Goal: Task Accomplishment & Management: Complete application form

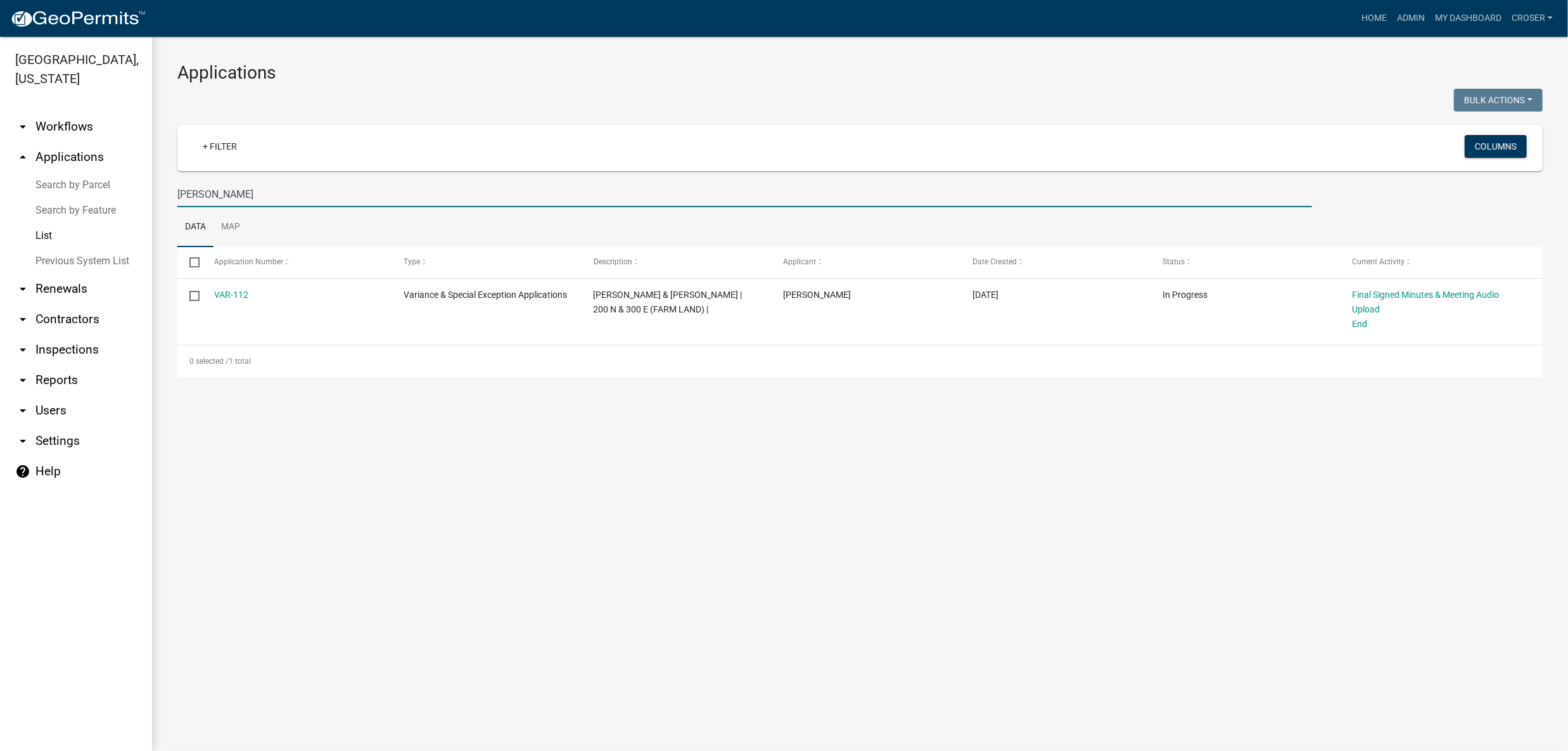
drag, startPoint x: 309, startPoint y: 238, endPoint x: 174, endPoint y: 235, distance: 135.0
click at [174, 208] on div "[PERSON_NAME]" at bounding box center [745, 194] width 1154 height 26
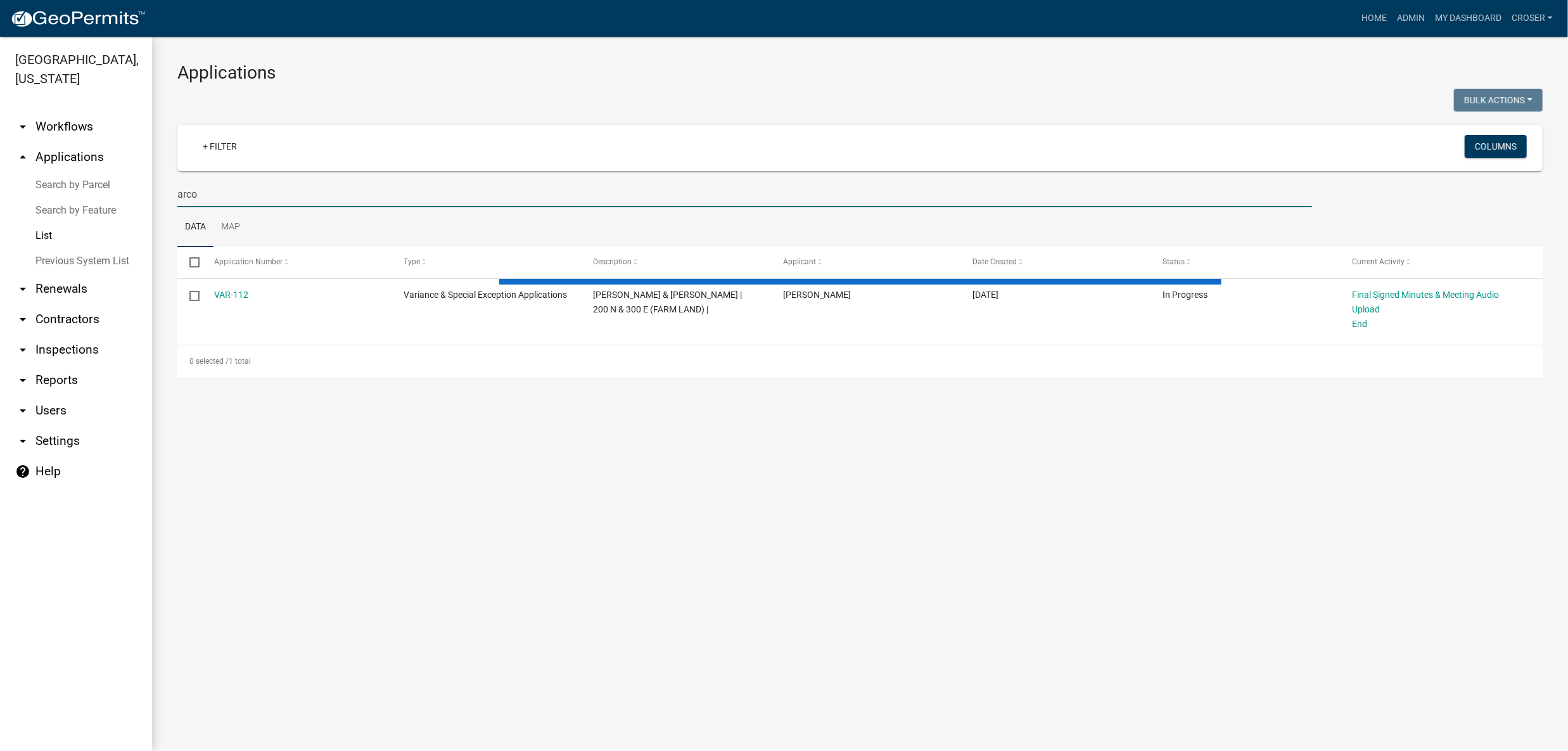
type input "arco"
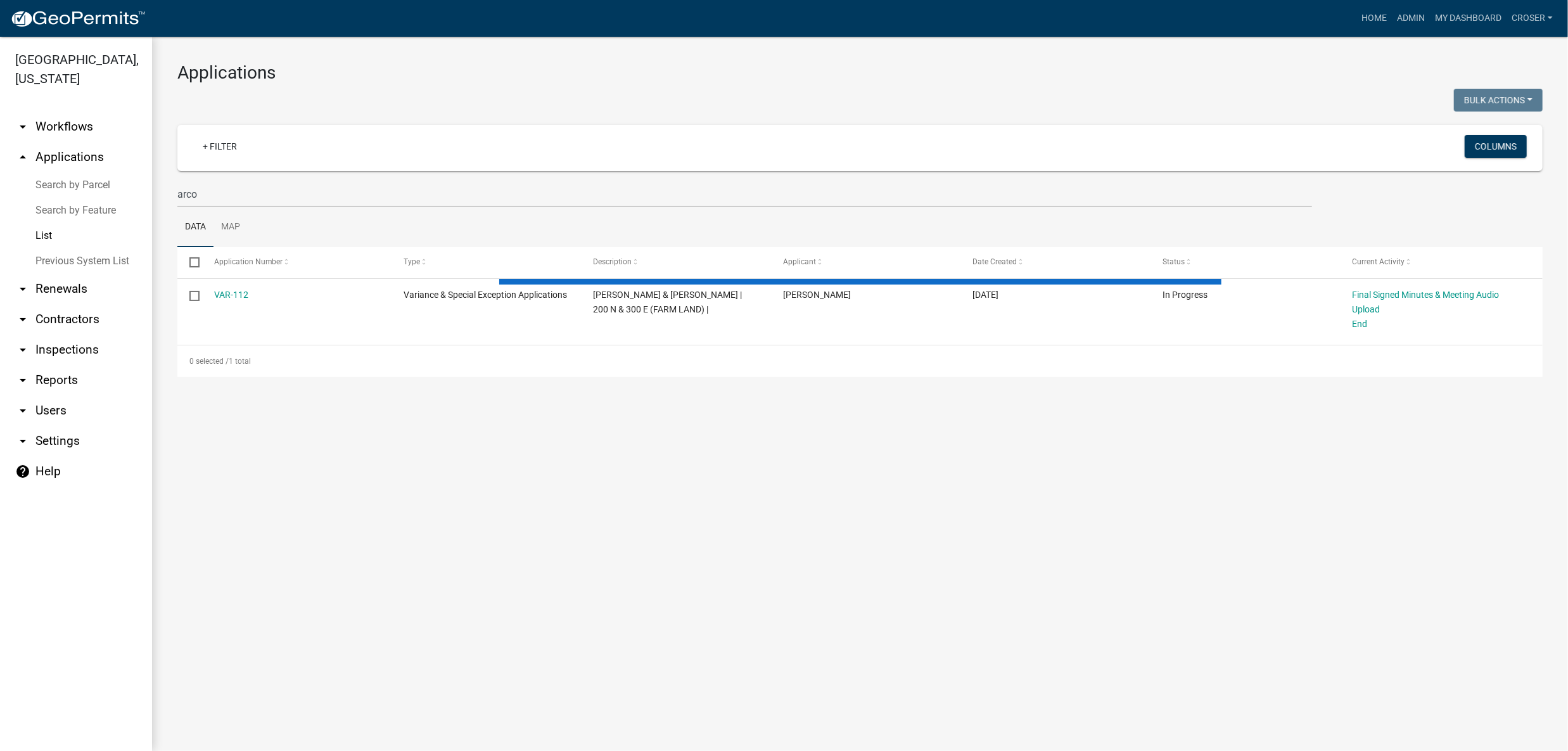
click at [941, 109] on div "Bulk Actions Void Expire Lock Withdraw" at bounding box center [1207, 101] width 693 height 26
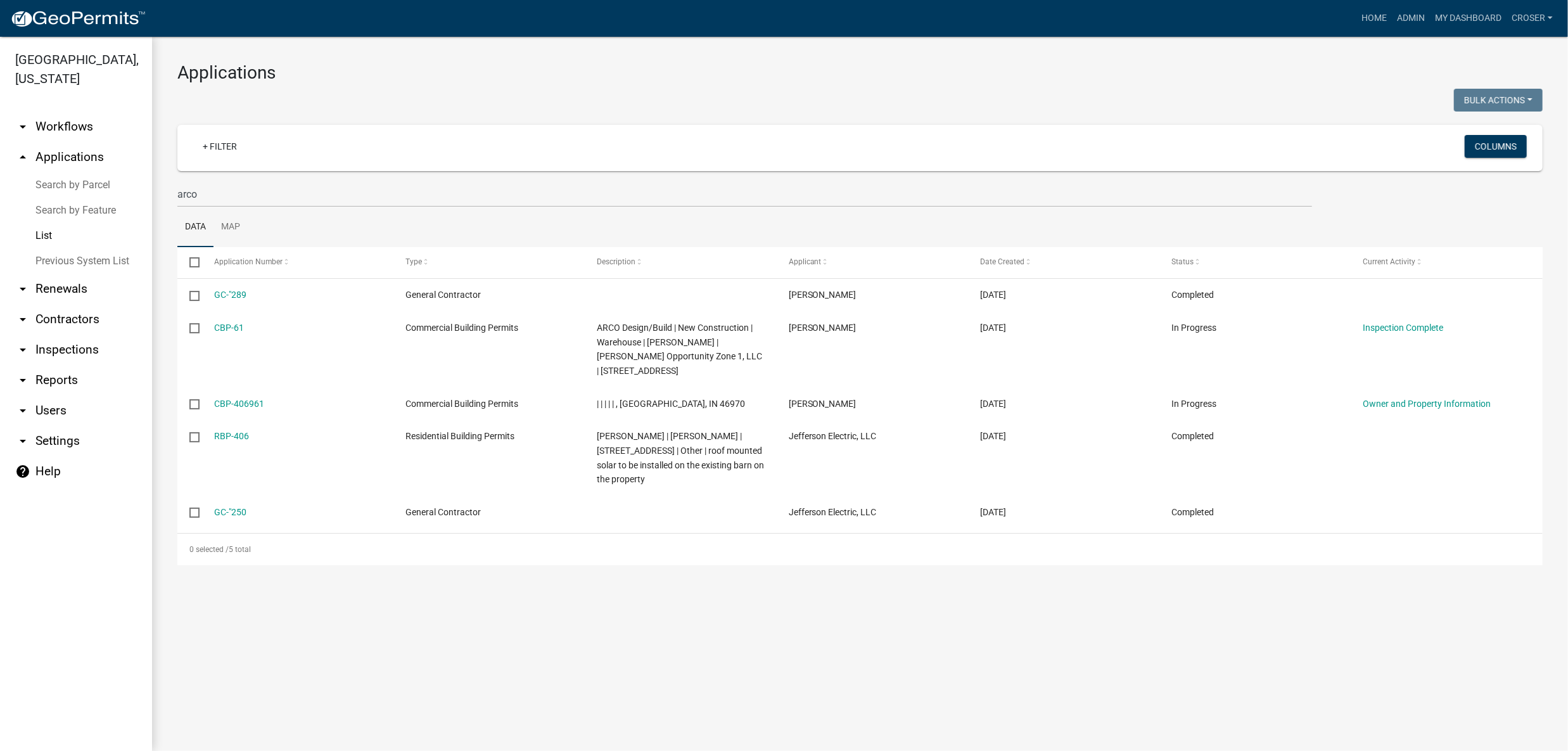
click at [937, 105] on div "Bulk Actions Void Expire Lock Withdraw" at bounding box center [1207, 101] width 693 height 26
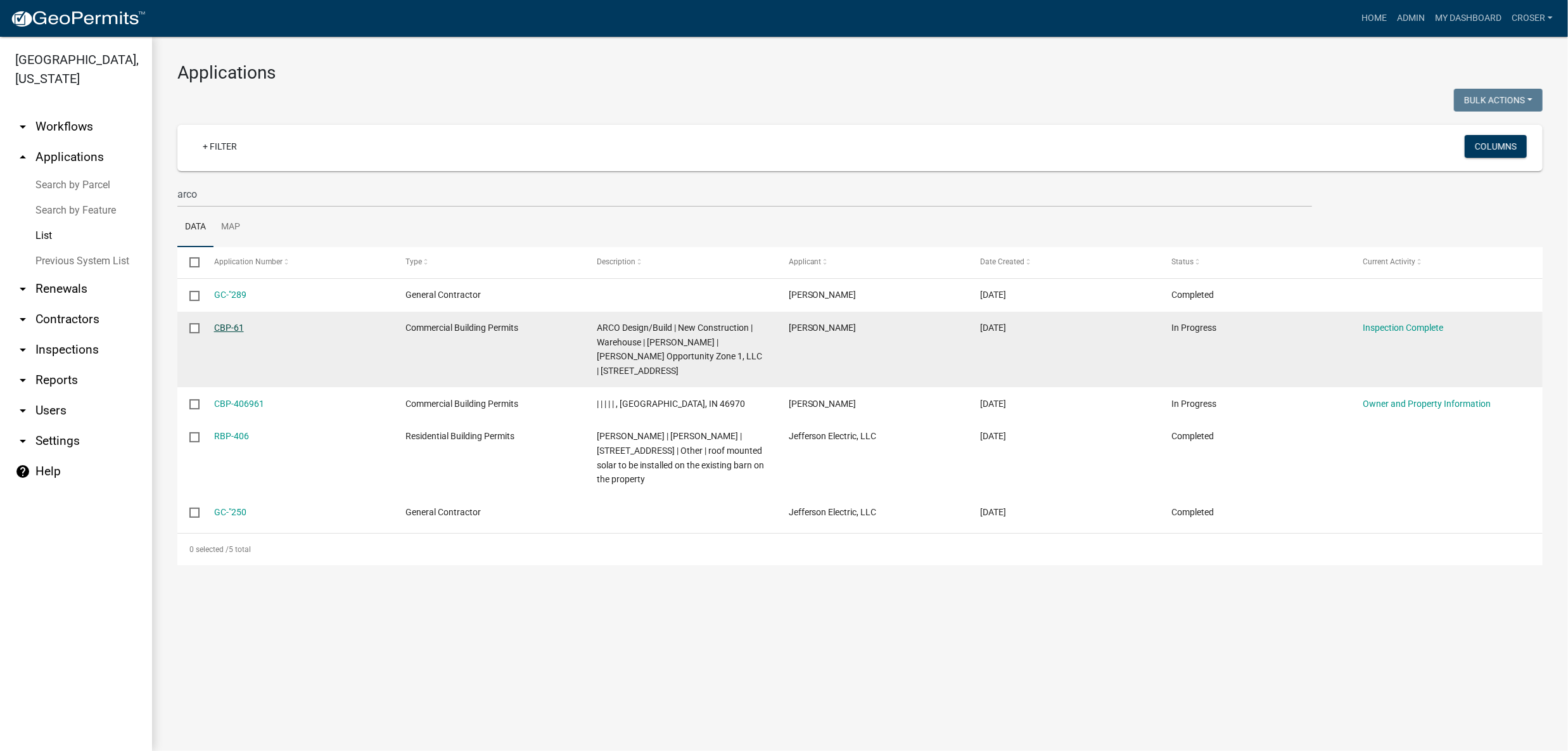
click at [230, 333] on link "CBP-61" at bounding box center [228, 327] width 30 height 10
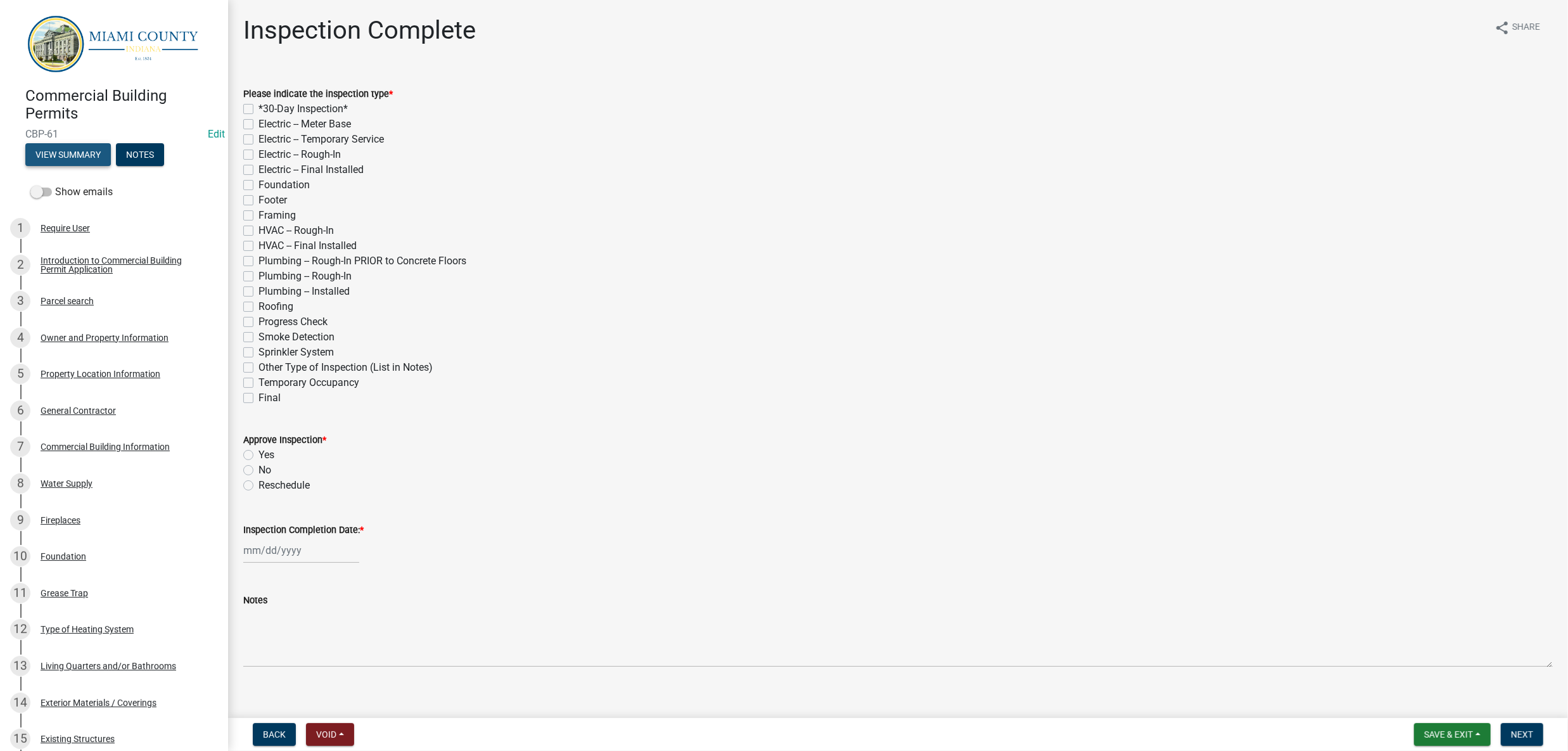
click at [79, 166] on button "View Summary" at bounding box center [68, 154] width 85 height 23
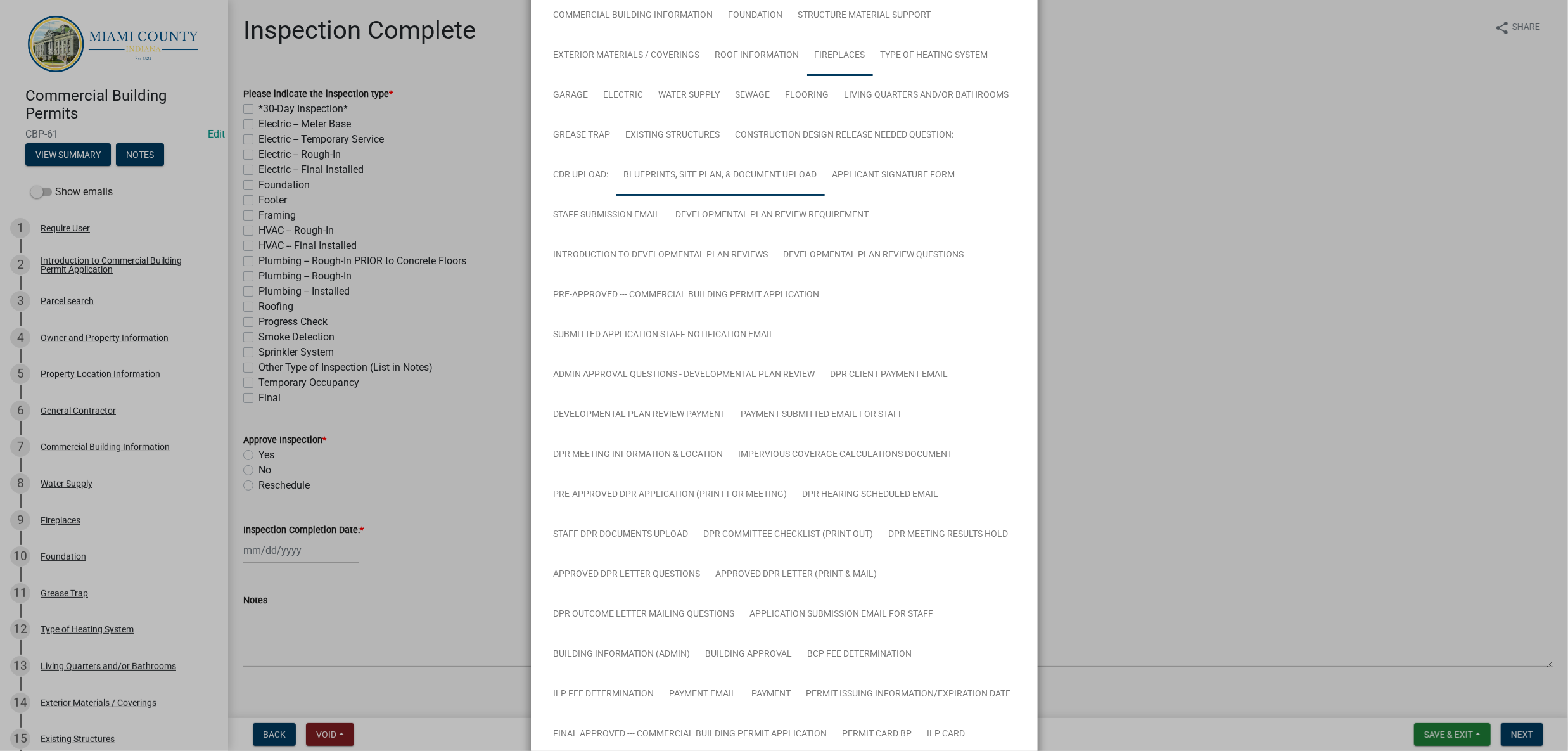
click at [732, 196] on link "Blueprints, Site Plan, & Document Upload" at bounding box center [721, 176] width 208 height 41
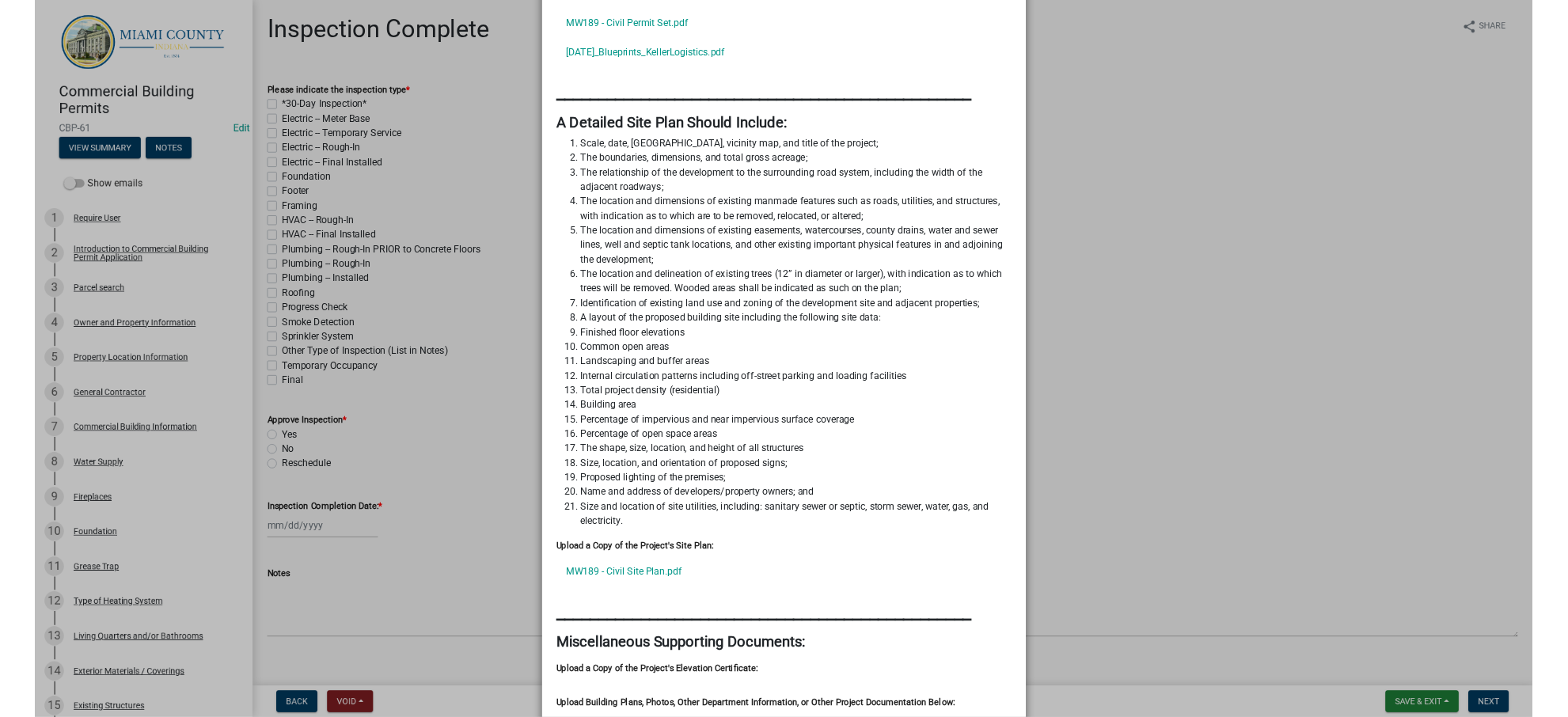
scroll to position [1584, 0]
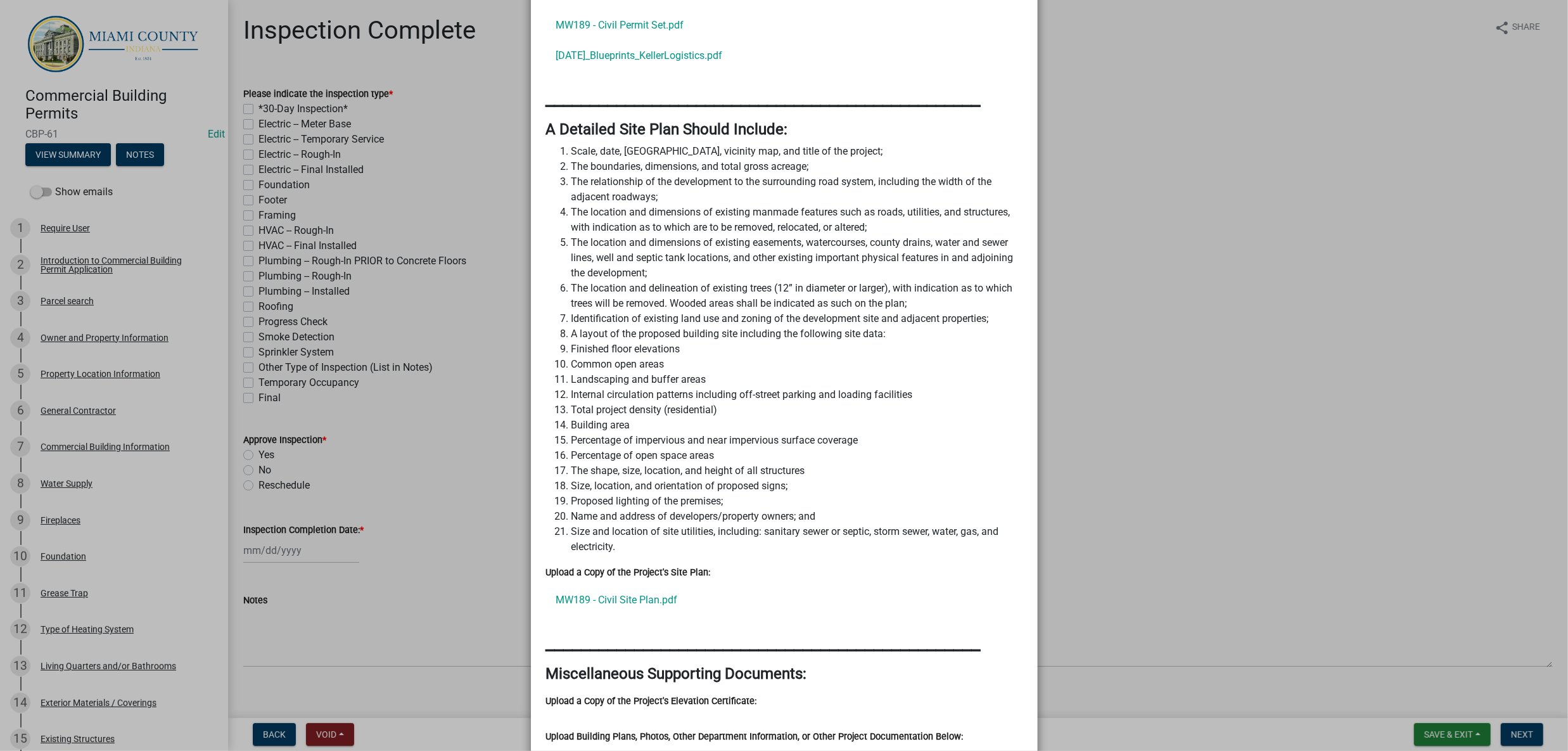
click at [1212, 429] on ngb-modal-window "Summary × Printer Friendly Introduction to Commercial Building Permit Applicati…" at bounding box center [784, 375] width 1568 height 751
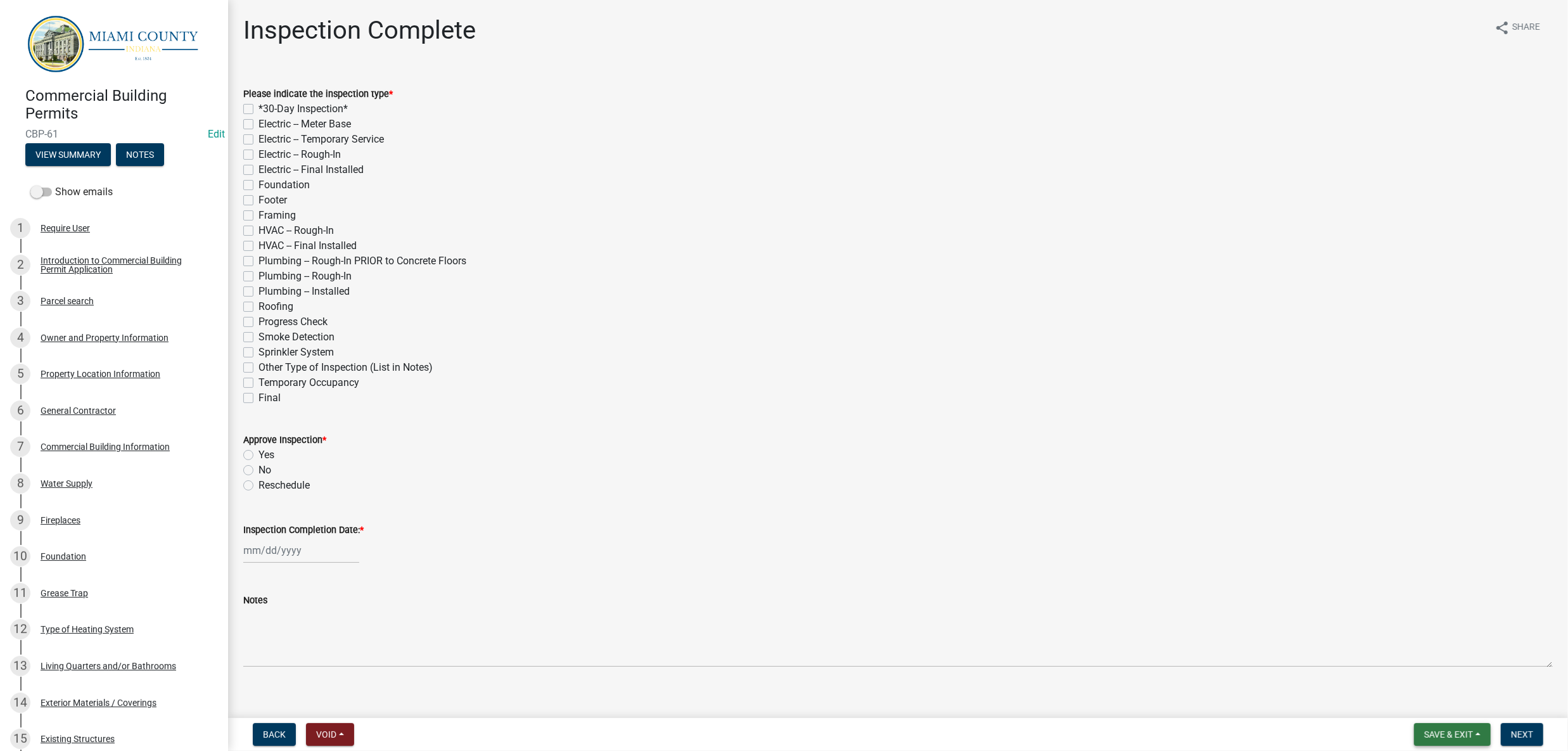
click at [1424, 731] on span "Save & Exit" at bounding box center [1448, 734] width 49 height 10
click at [1420, 686] on button "Save & Exit" at bounding box center [1440, 696] width 101 height 30
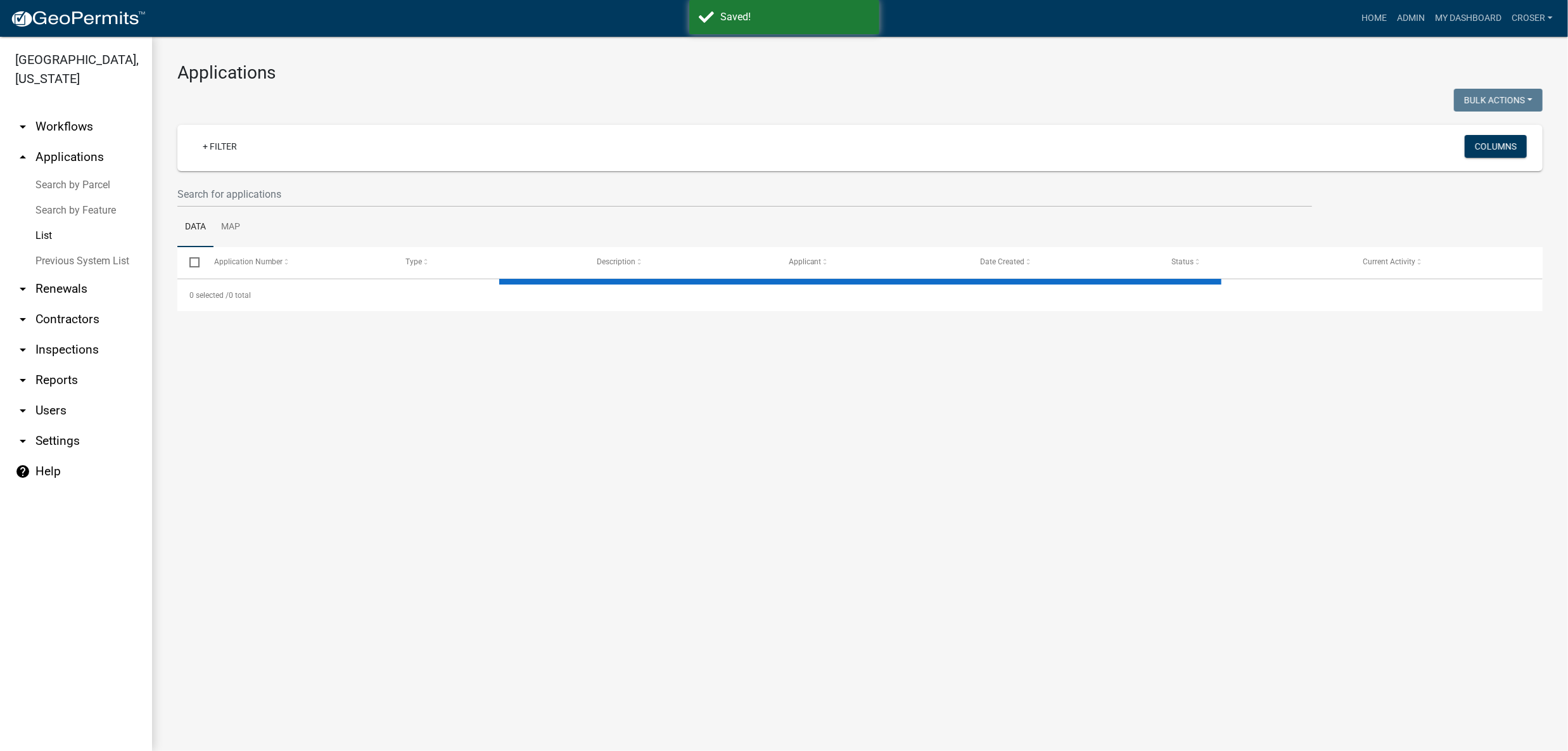
select select "3: 100"
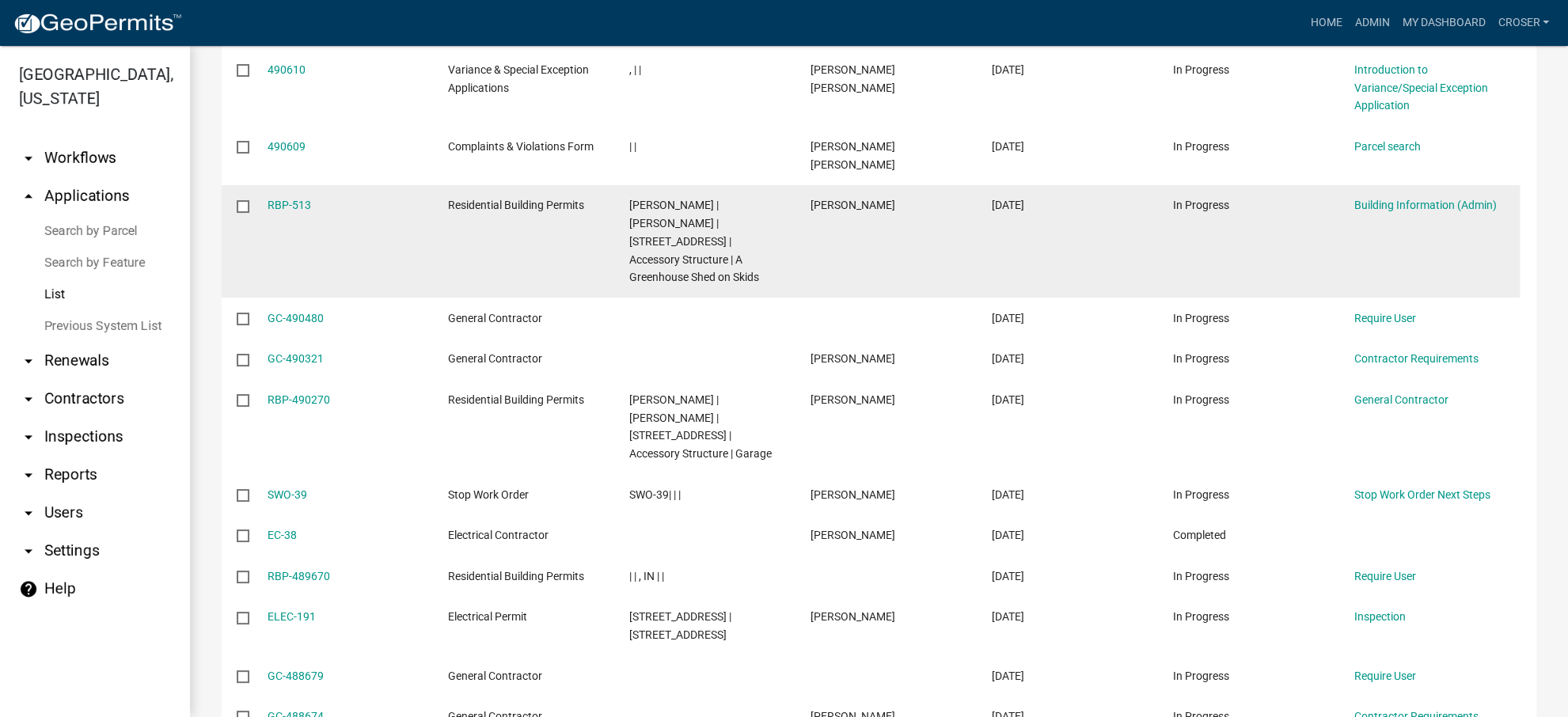
scroll to position [422, 0]
click at [304, 210] on link "RBP-513" at bounding box center [289, 204] width 44 height 13
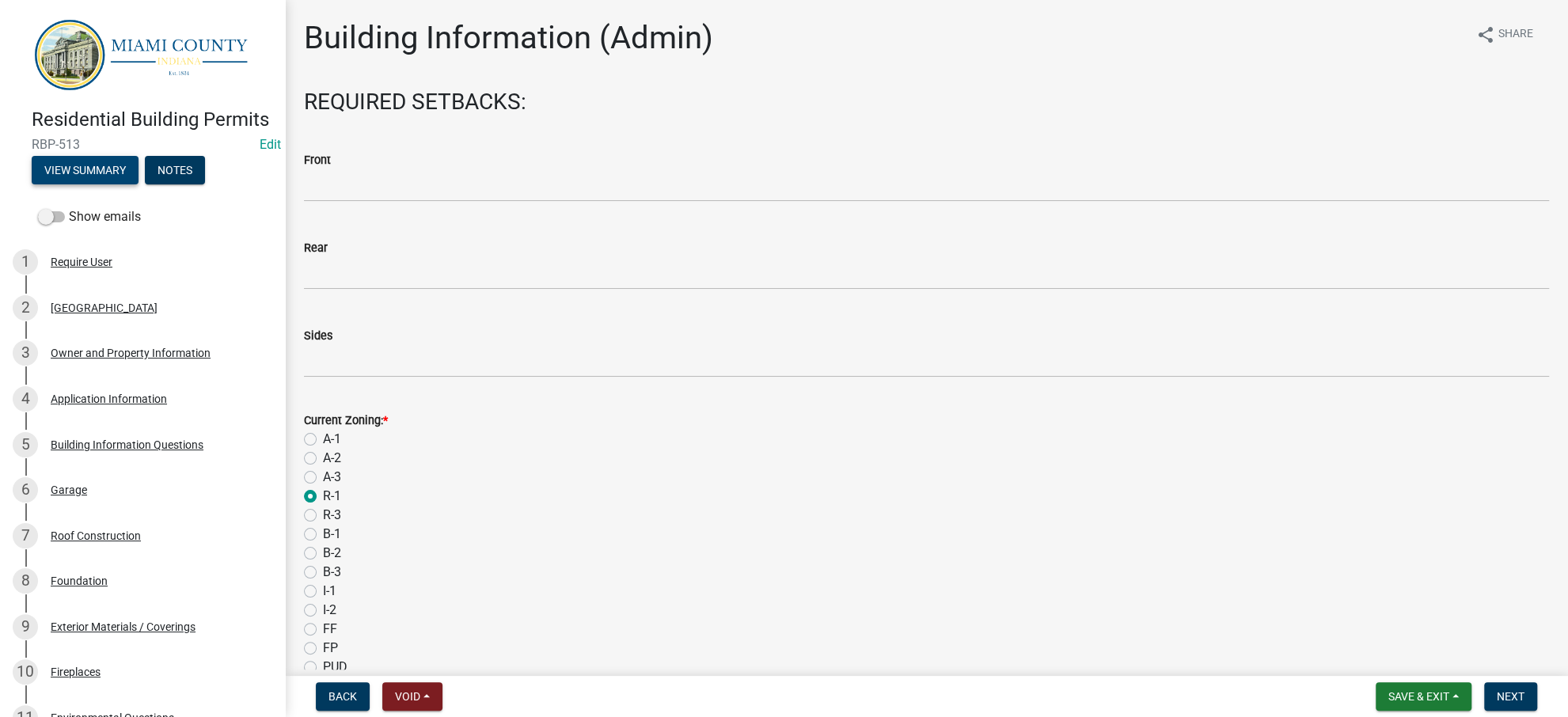
click at [139, 184] on button "View Summary" at bounding box center [85, 170] width 107 height 29
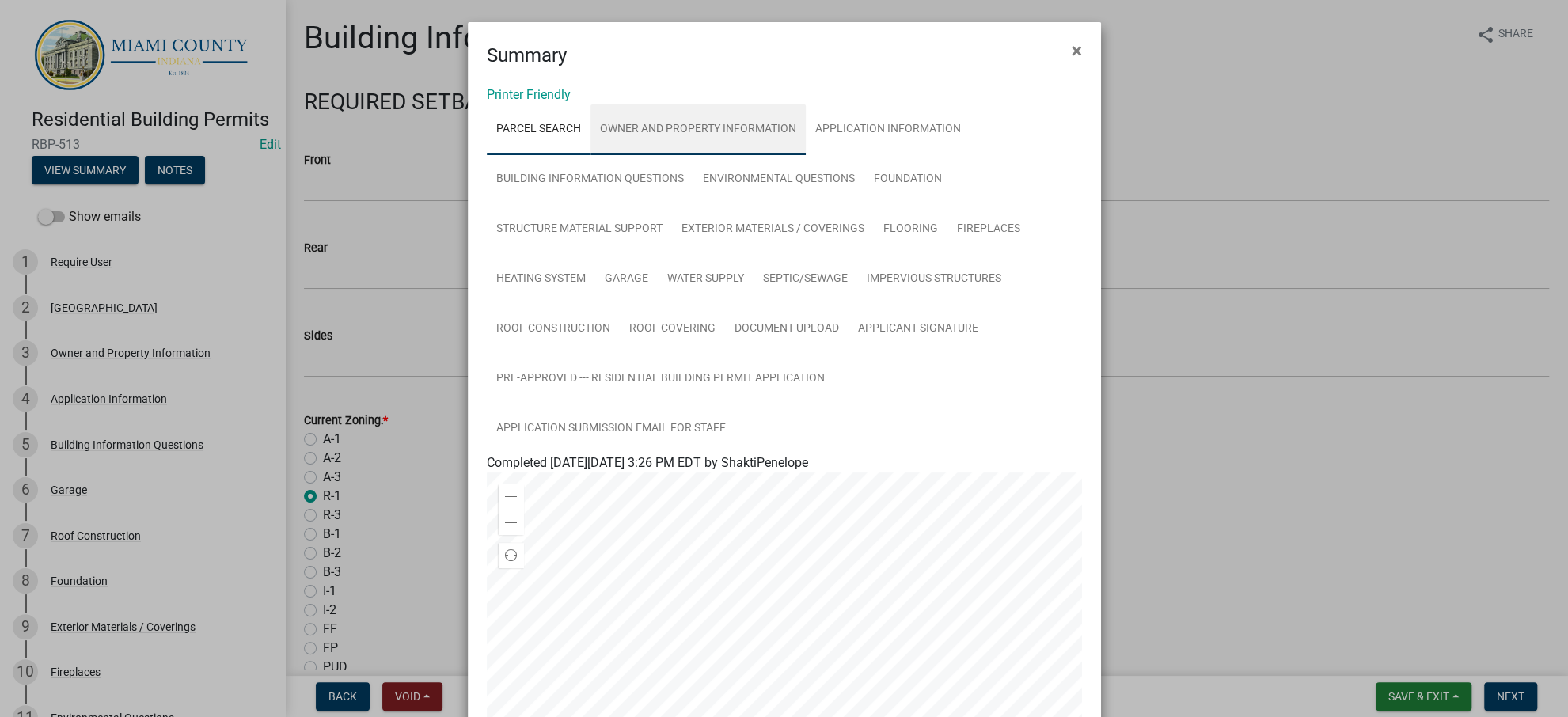
click at [753, 156] on link "Owner and Property Information" at bounding box center [698, 130] width 215 height 51
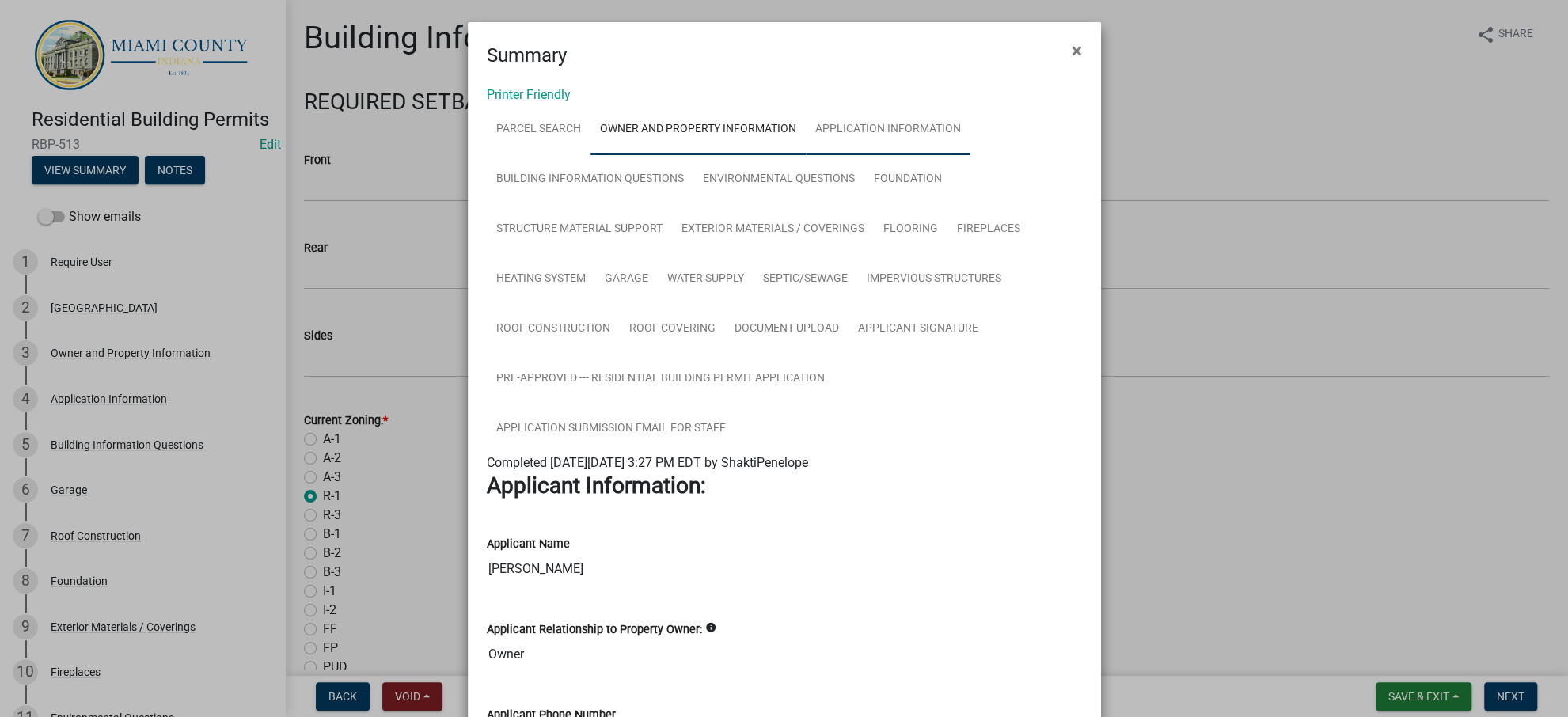
click at [805, 156] on link "Application Information" at bounding box center [887, 130] width 164 height 51
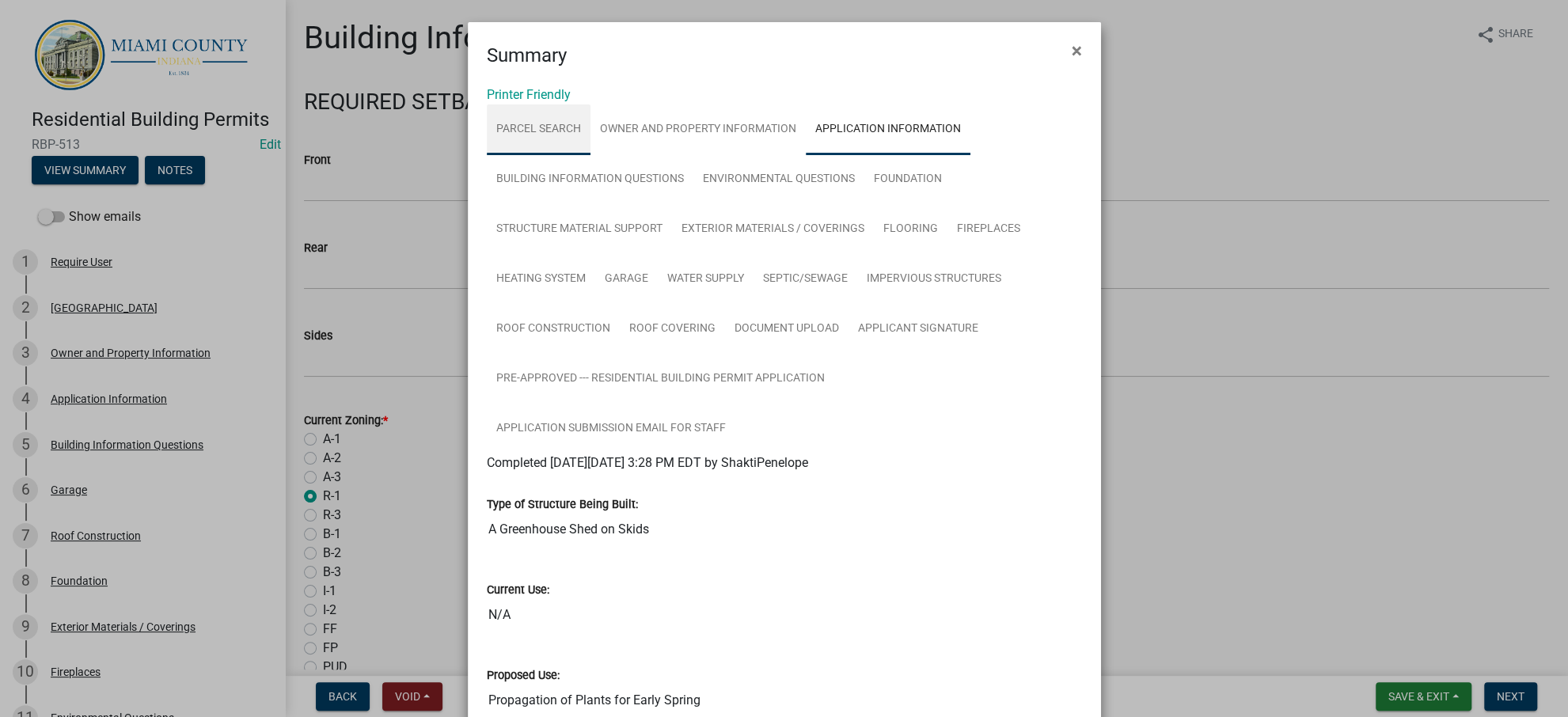
click at [582, 156] on link "Parcel search" at bounding box center [538, 130] width 104 height 51
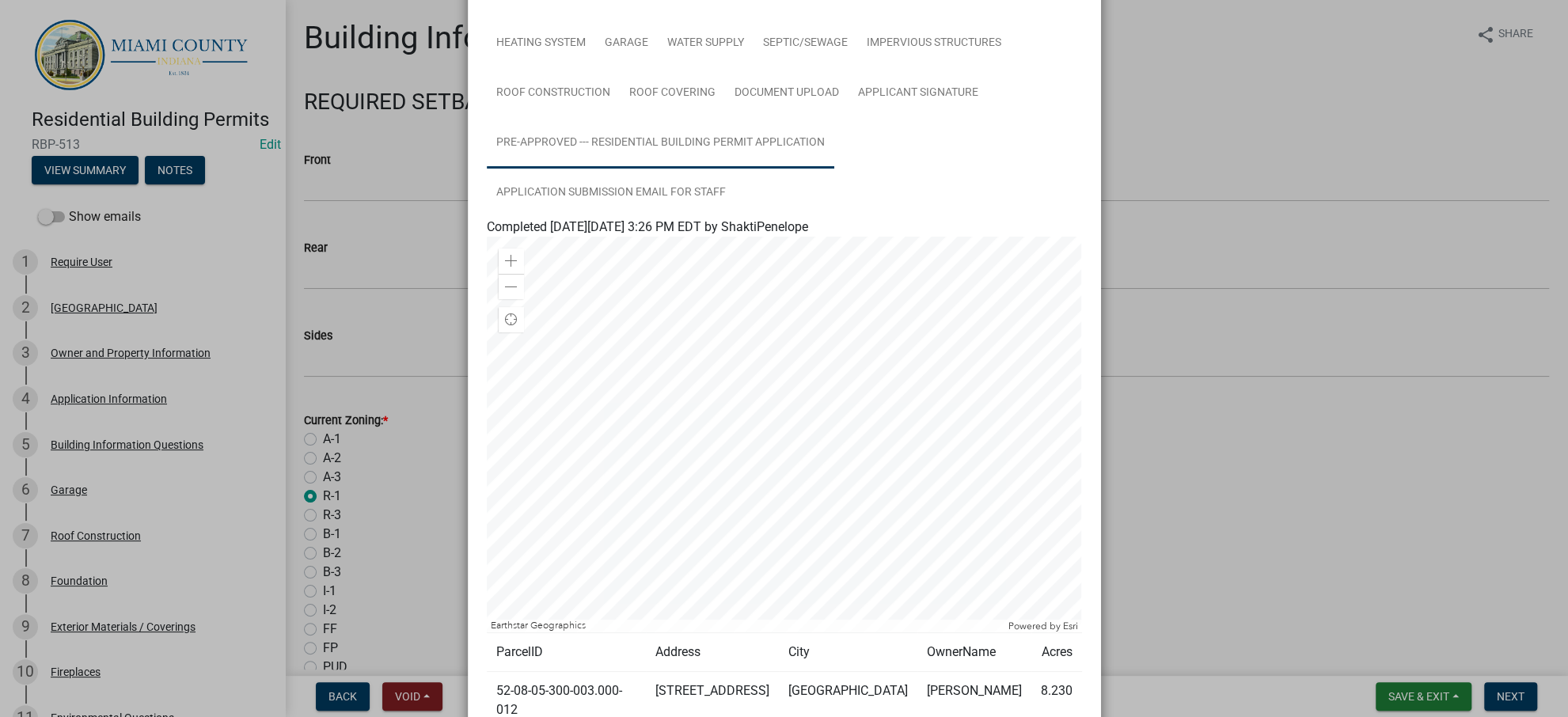
scroll to position [663, 0]
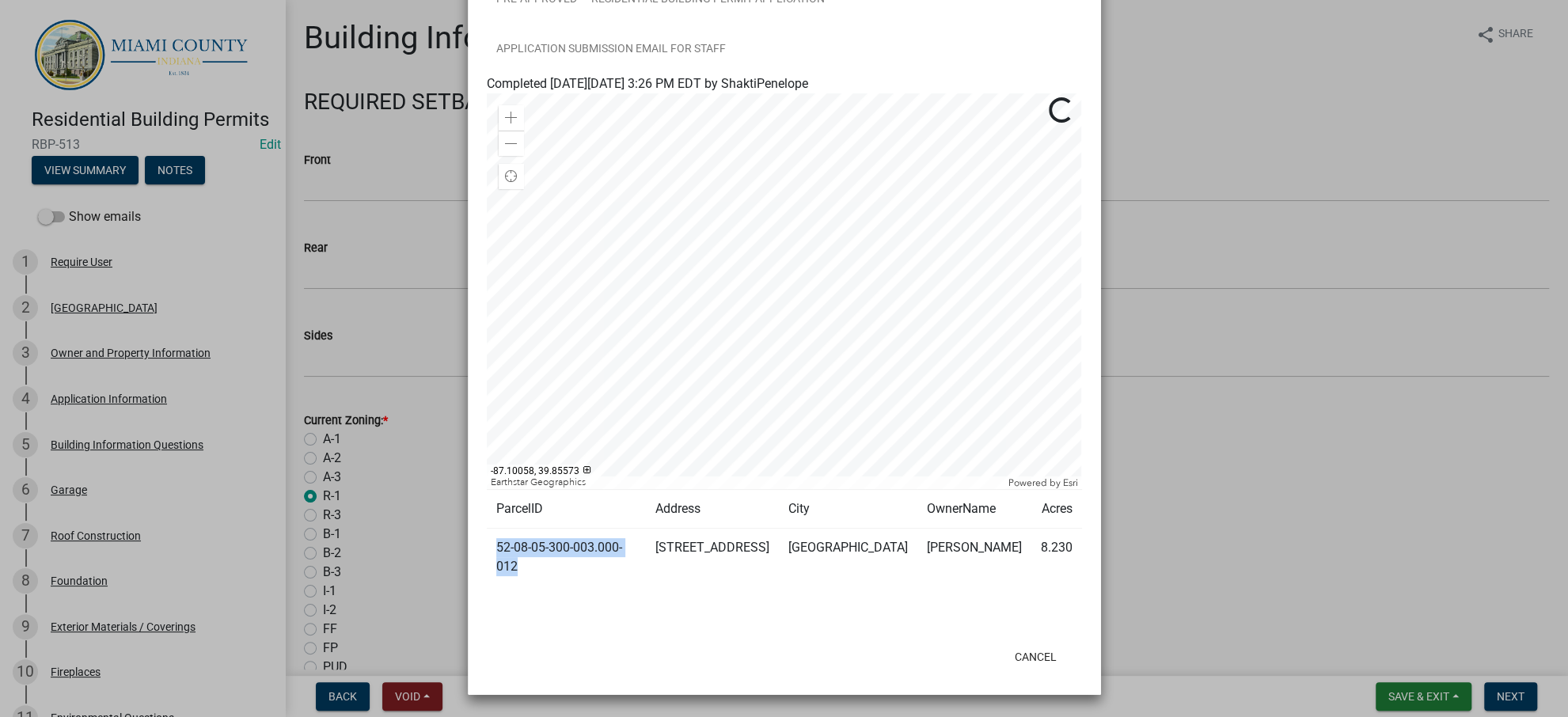
drag, startPoint x: 576, startPoint y: 537, endPoint x: 491, endPoint y: 516, distance: 87.6
click at [491, 529] on td "52-08-05-300-003.000-012" at bounding box center [566, 557] width 159 height 58
copy td "52-08-05-300-003.000-012"
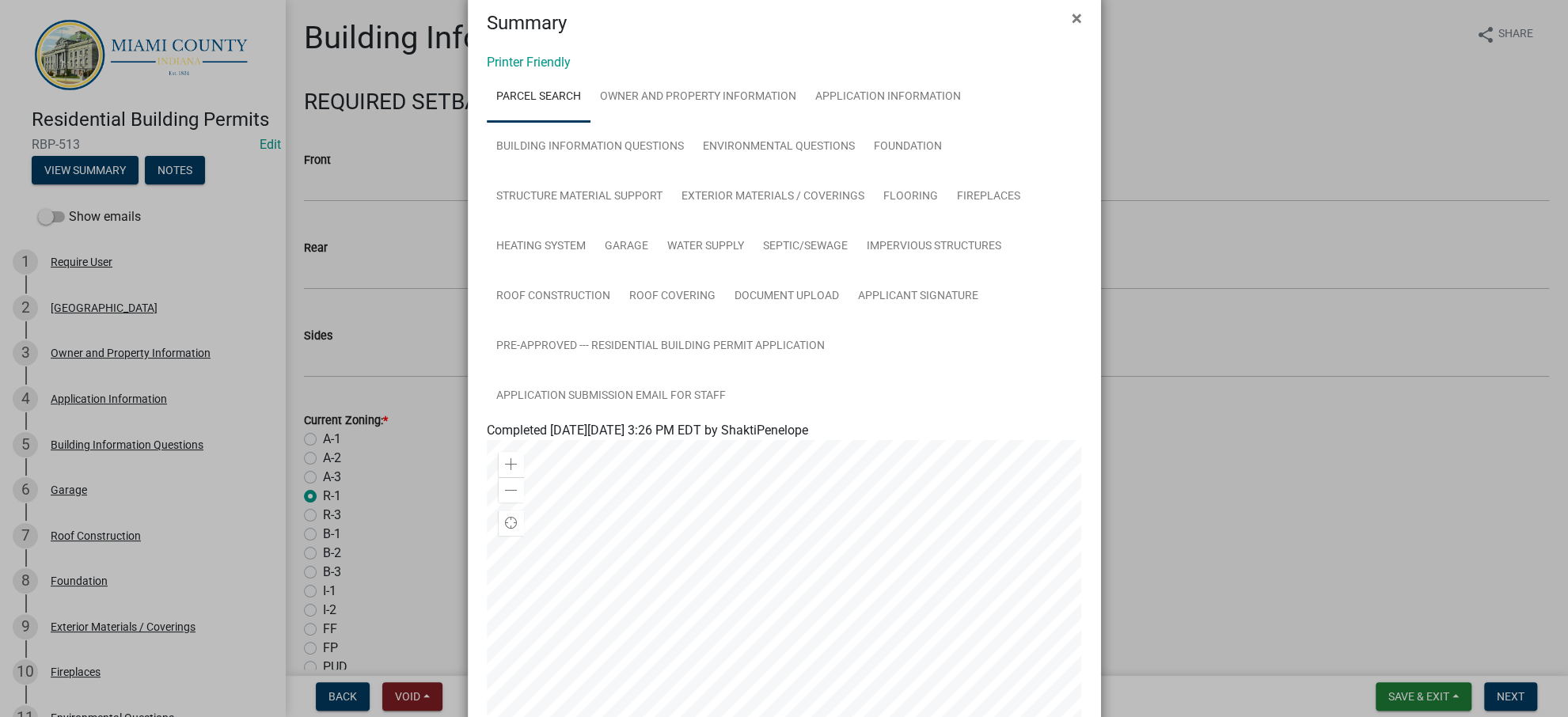
scroll to position [32, 0]
click at [720, 124] on link "Owner and Property Information" at bounding box center [698, 98] width 215 height 51
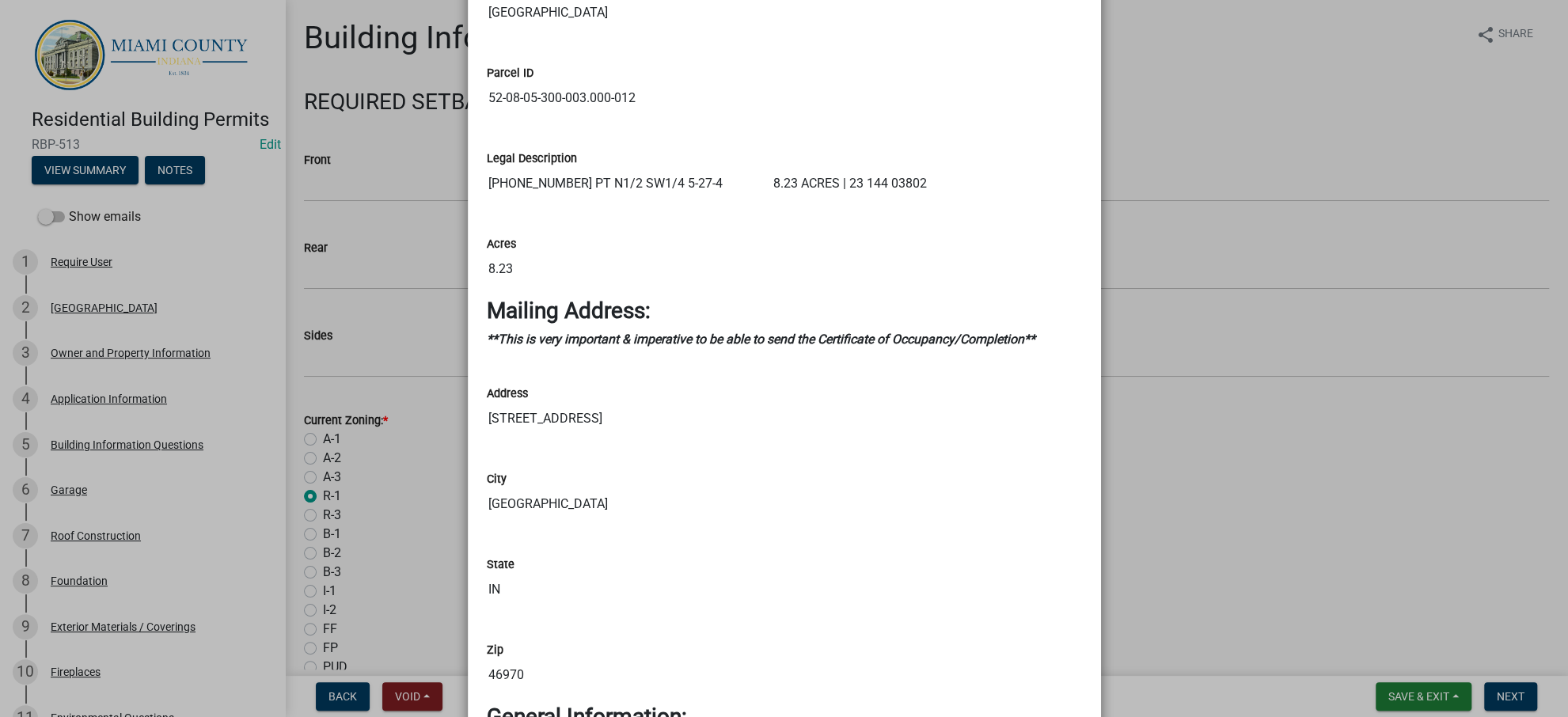
scroll to position [1404, 0]
click at [1212, 640] on ngb-modal-window "Summary × Printer Friendly Parcel search Owner and Property Information Applica…" at bounding box center [784, 358] width 1568 height 717
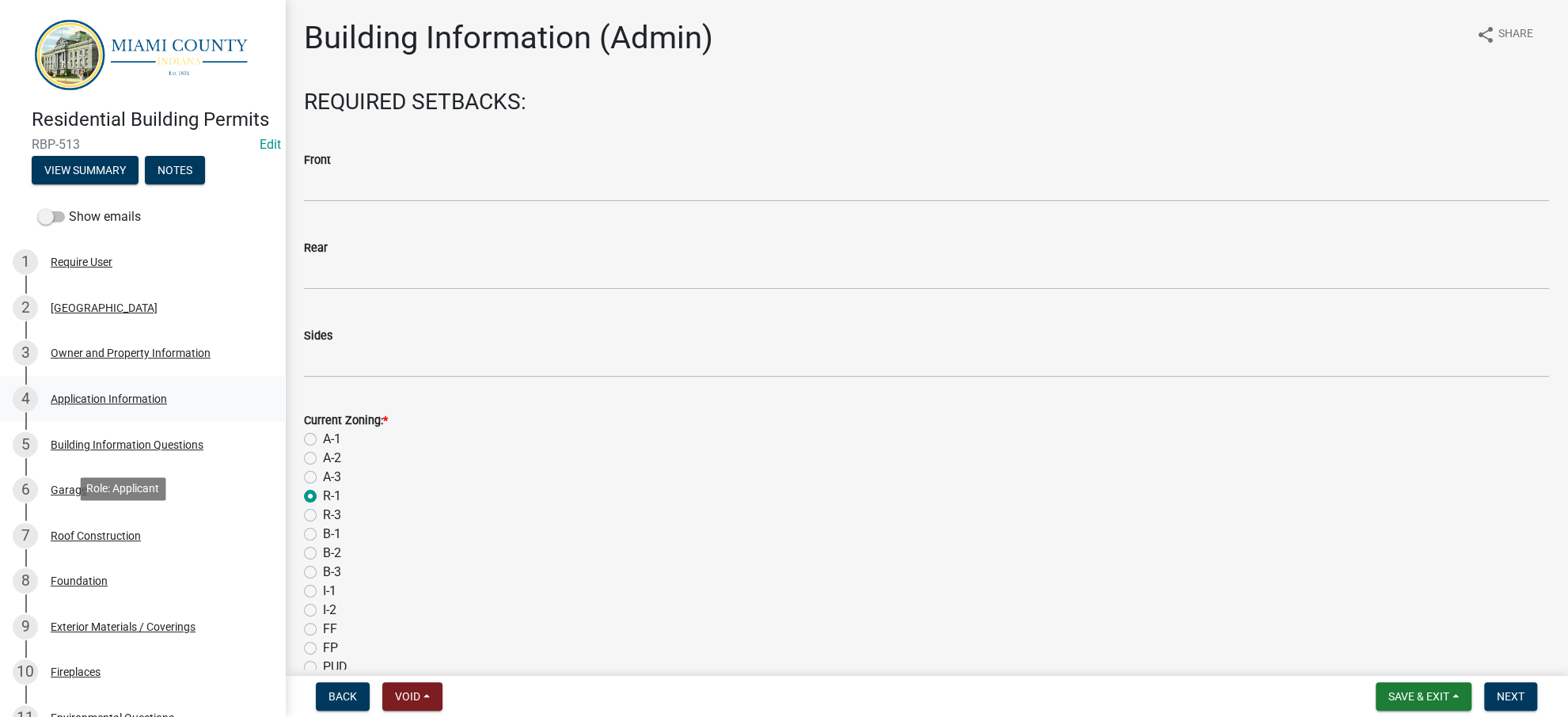
click at [145, 412] on div "4 Application Information" at bounding box center [137, 398] width 247 height 25
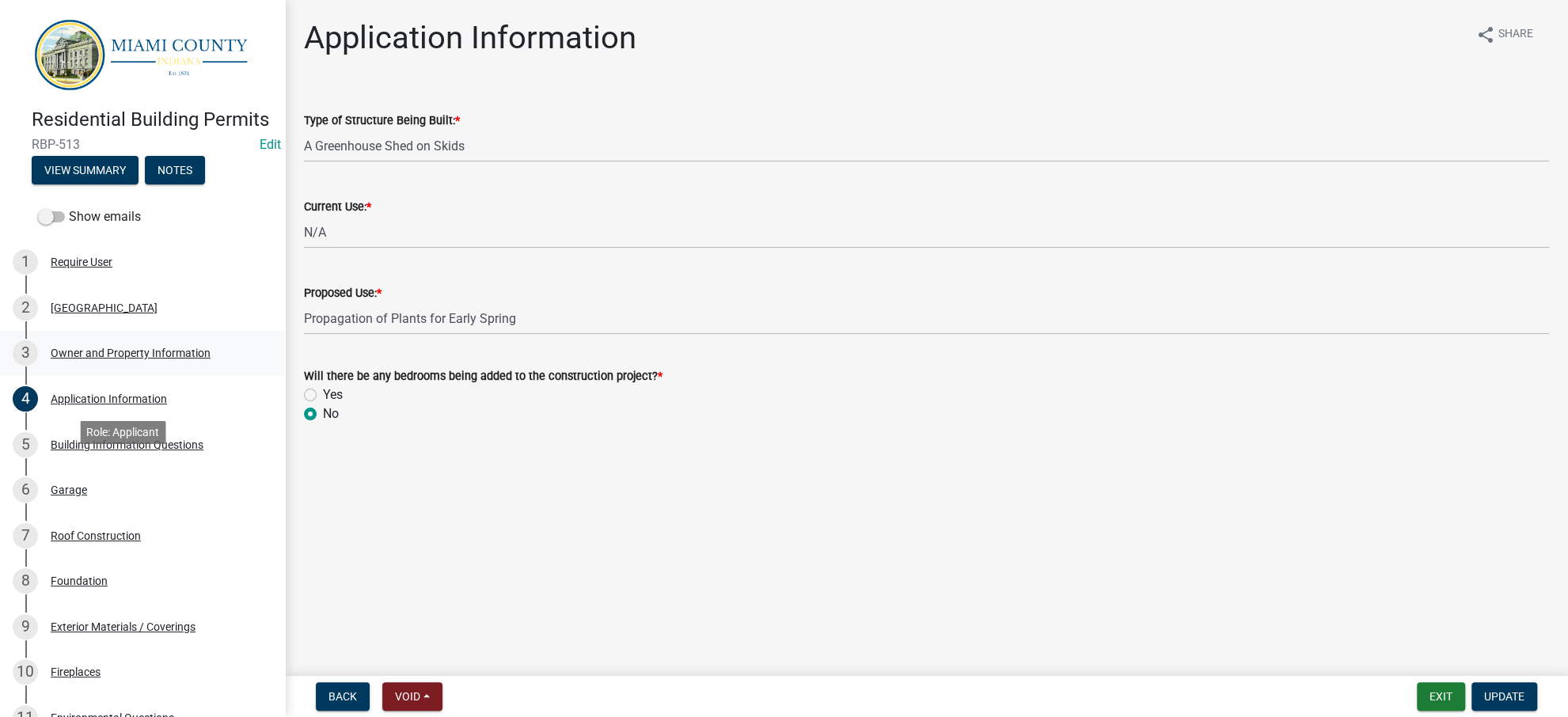
click at [163, 359] on div "Owner and Property Information" at bounding box center [131, 353] width 159 height 11
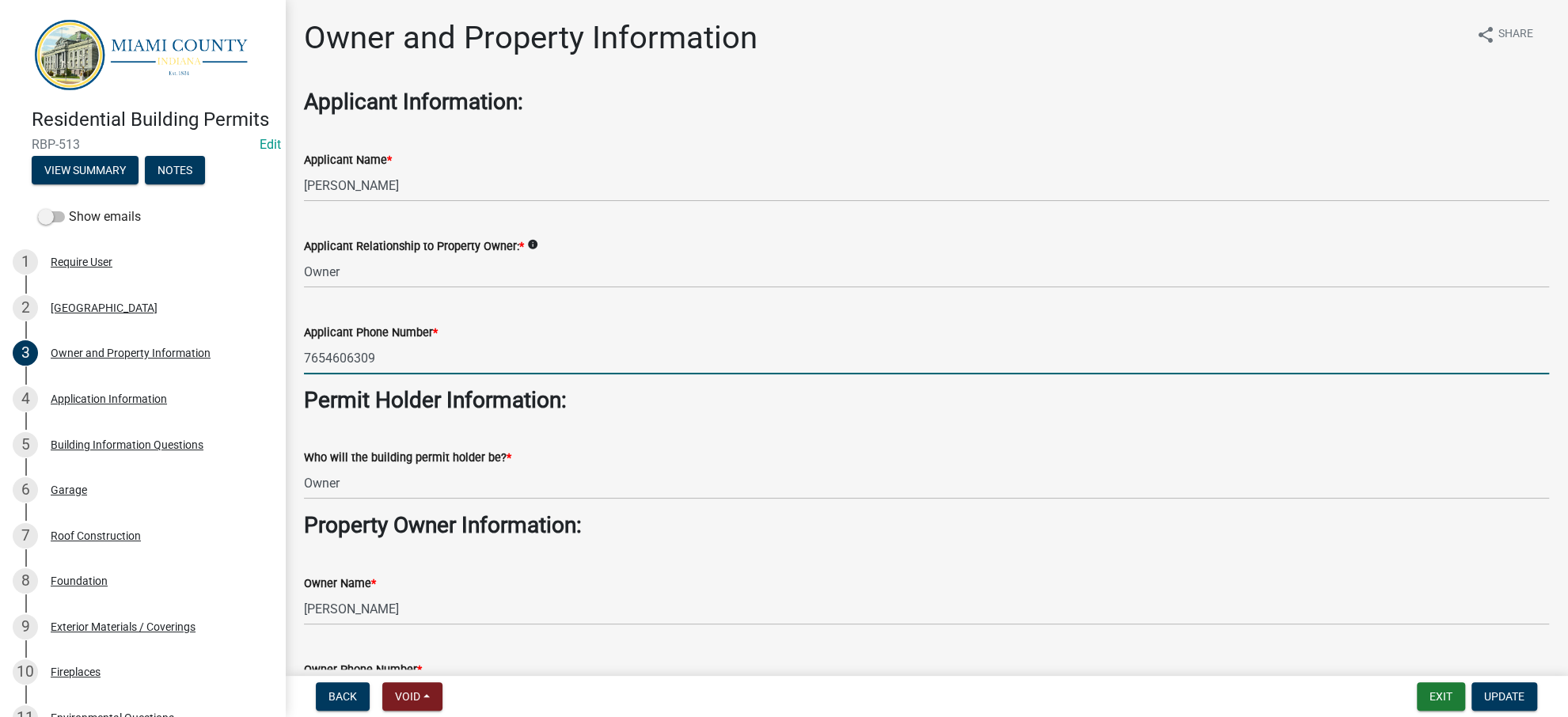
click at [334, 375] on input "7654606309" at bounding box center [926, 358] width 1245 height 33
click at [362, 375] on input "765-4606309" at bounding box center [926, 358] width 1245 height 33
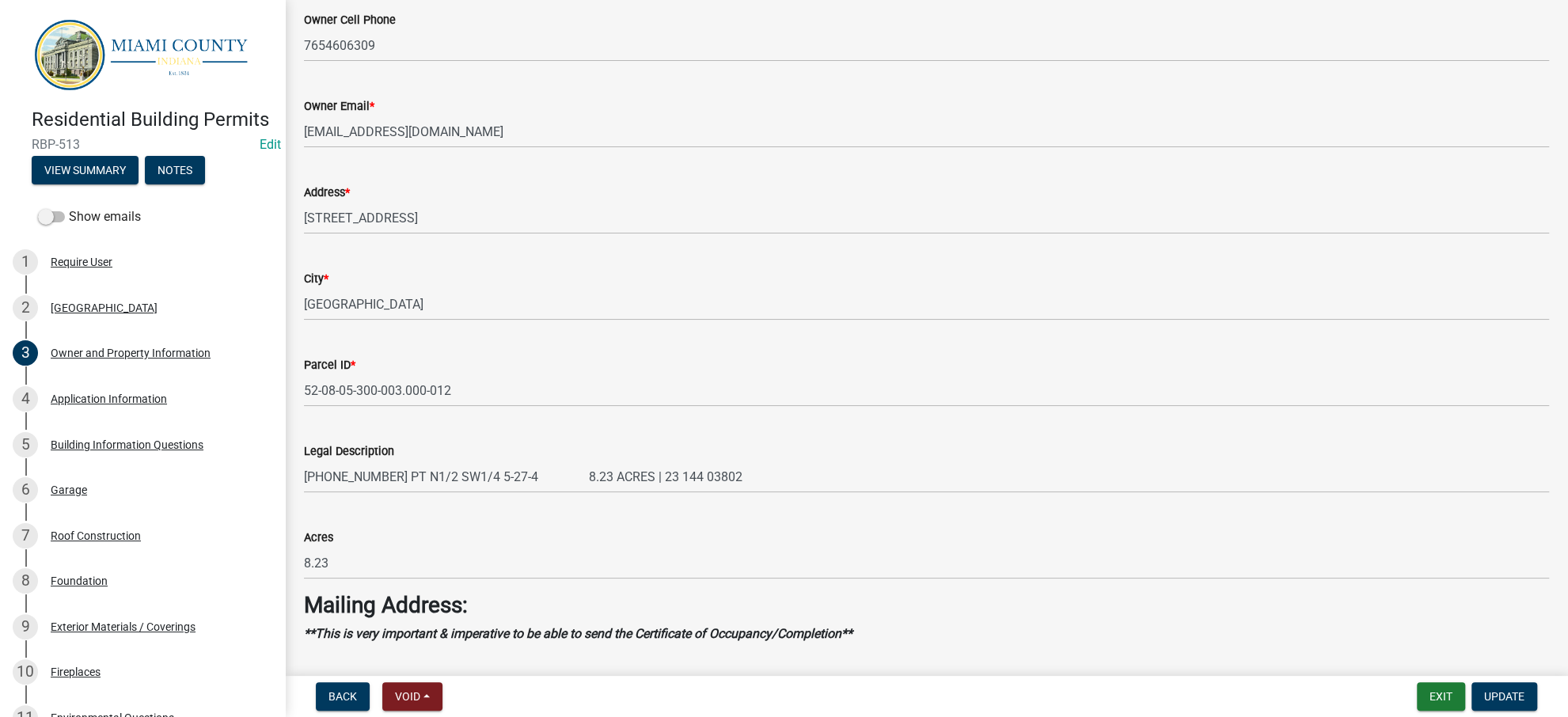
scroll to position [738, 0]
type input "[PHONE_NUMBER]"
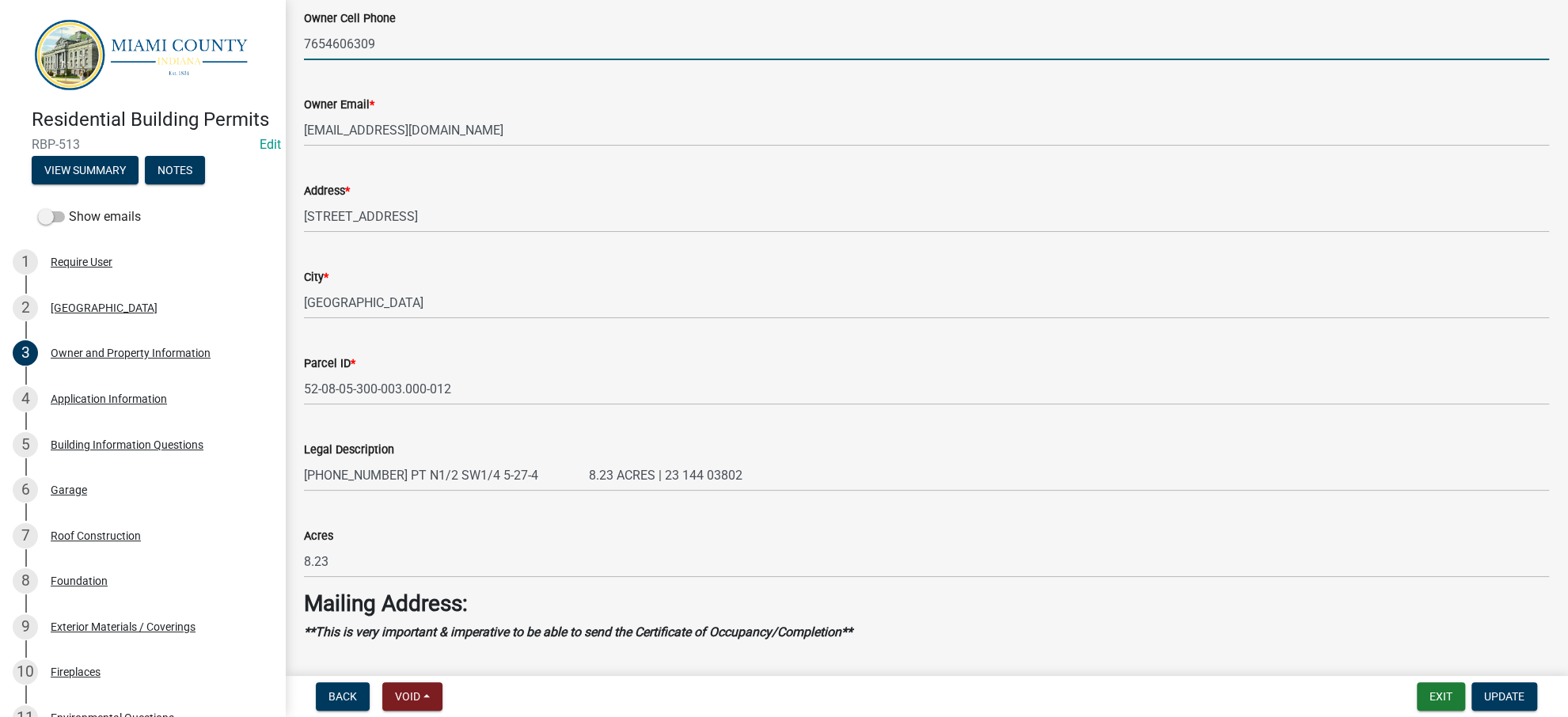
click at [336, 60] on input "7654606309" at bounding box center [926, 44] width 1245 height 33
click at [366, 60] on input "765-4606309" at bounding box center [926, 44] width 1245 height 33
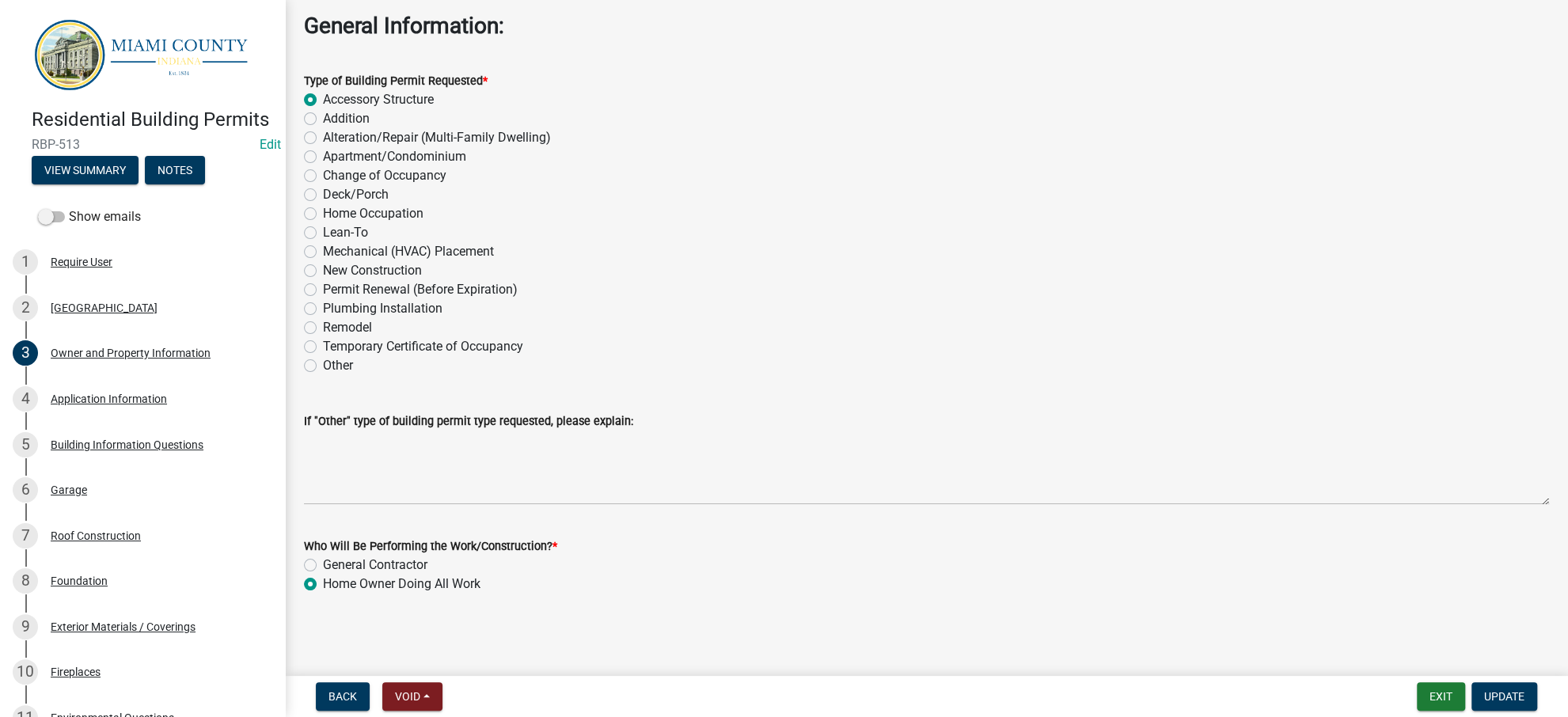
scroll to position [2305, 0]
type input "[PHONE_NUMBER]"
click at [1485, 701] on button "Update" at bounding box center [1504, 696] width 66 height 29
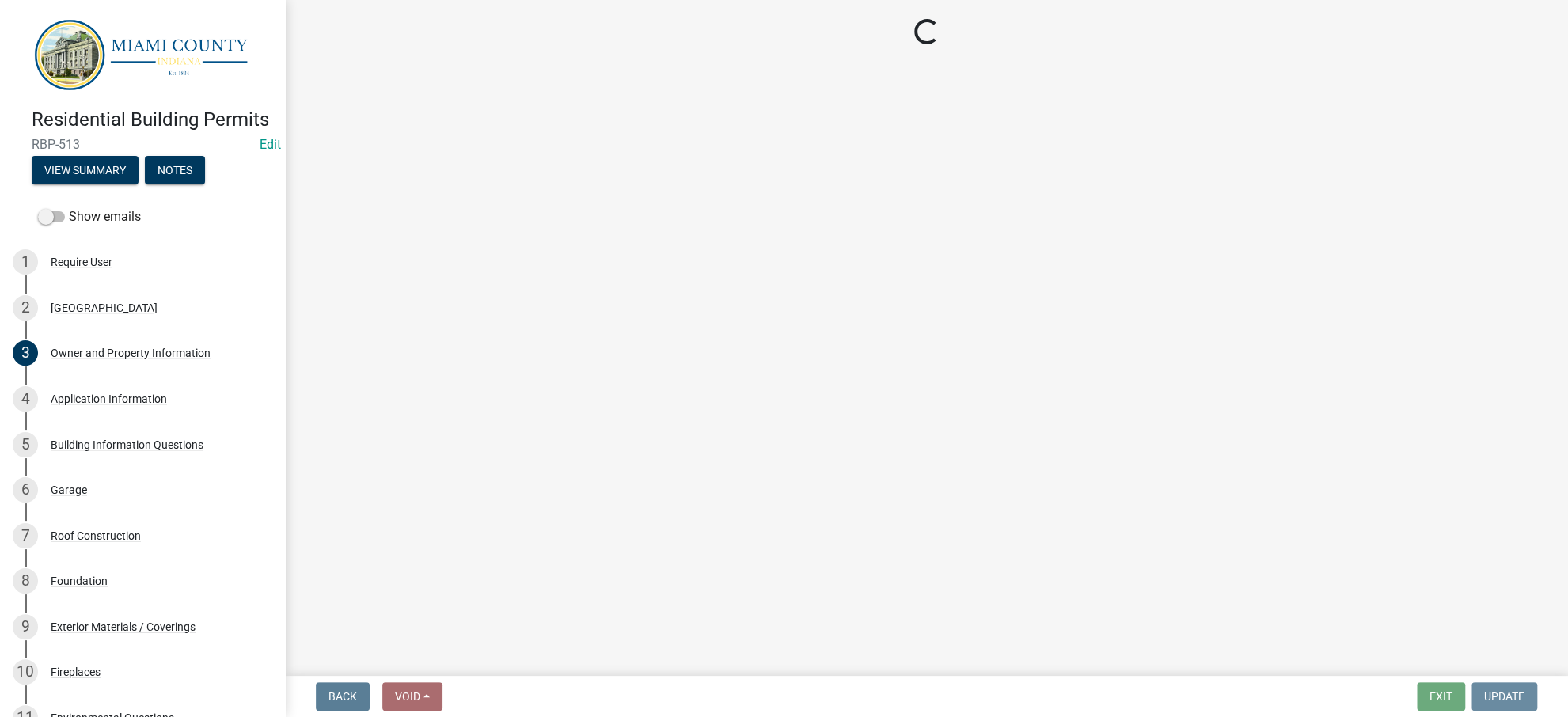
scroll to position [0, 0]
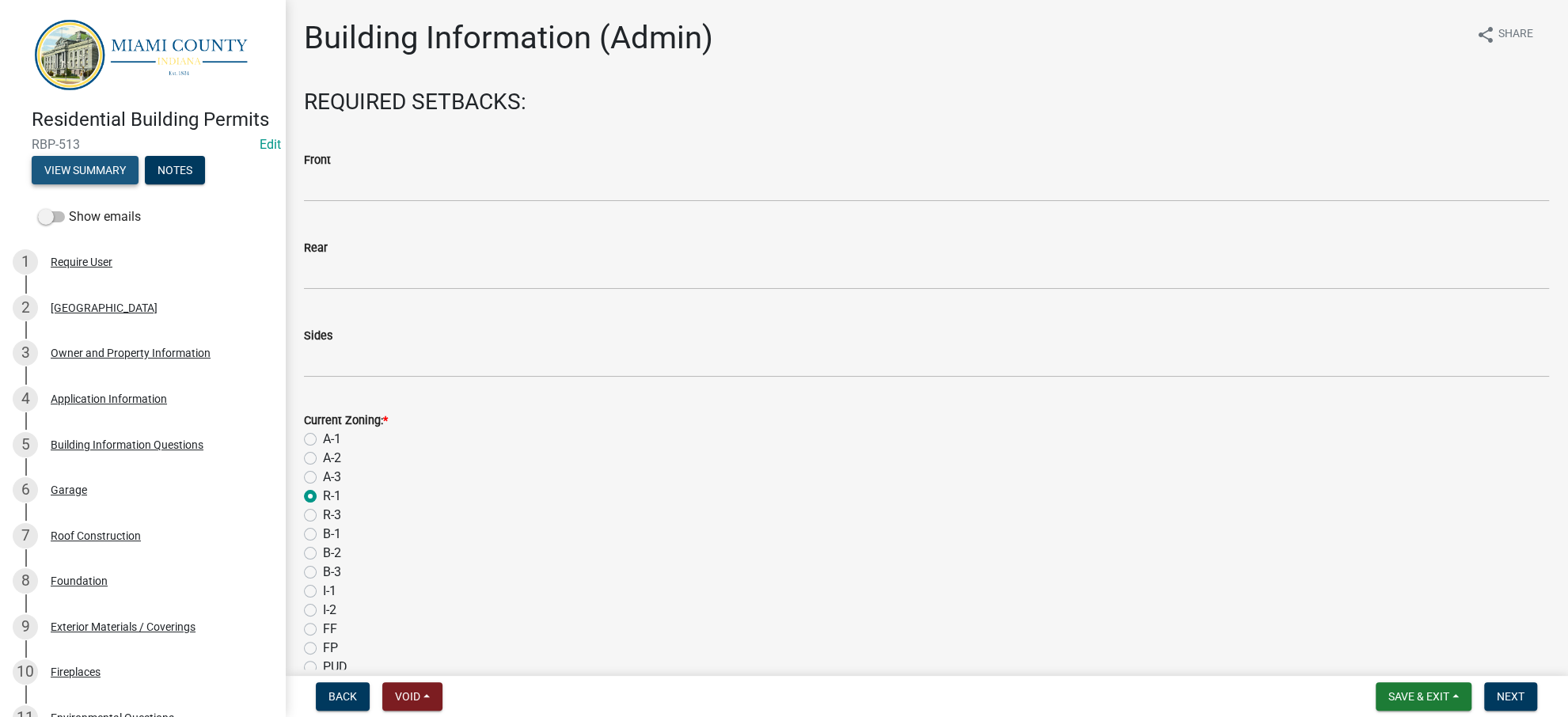
click at [113, 184] on button "View Summary" at bounding box center [85, 170] width 107 height 29
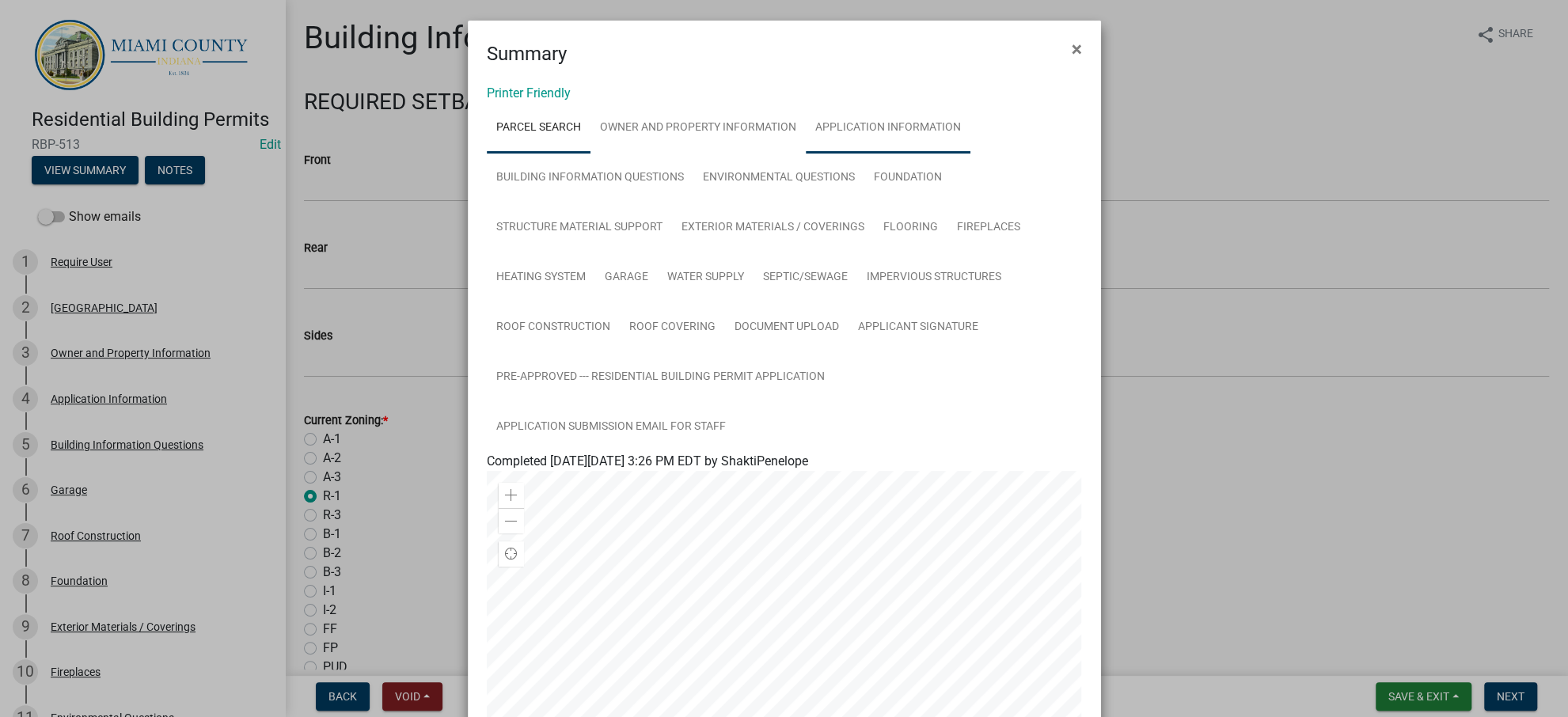
scroll to position [1, 0]
click at [805, 155] on link "Application Information" at bounding box center [887, 129] width 164 height 51
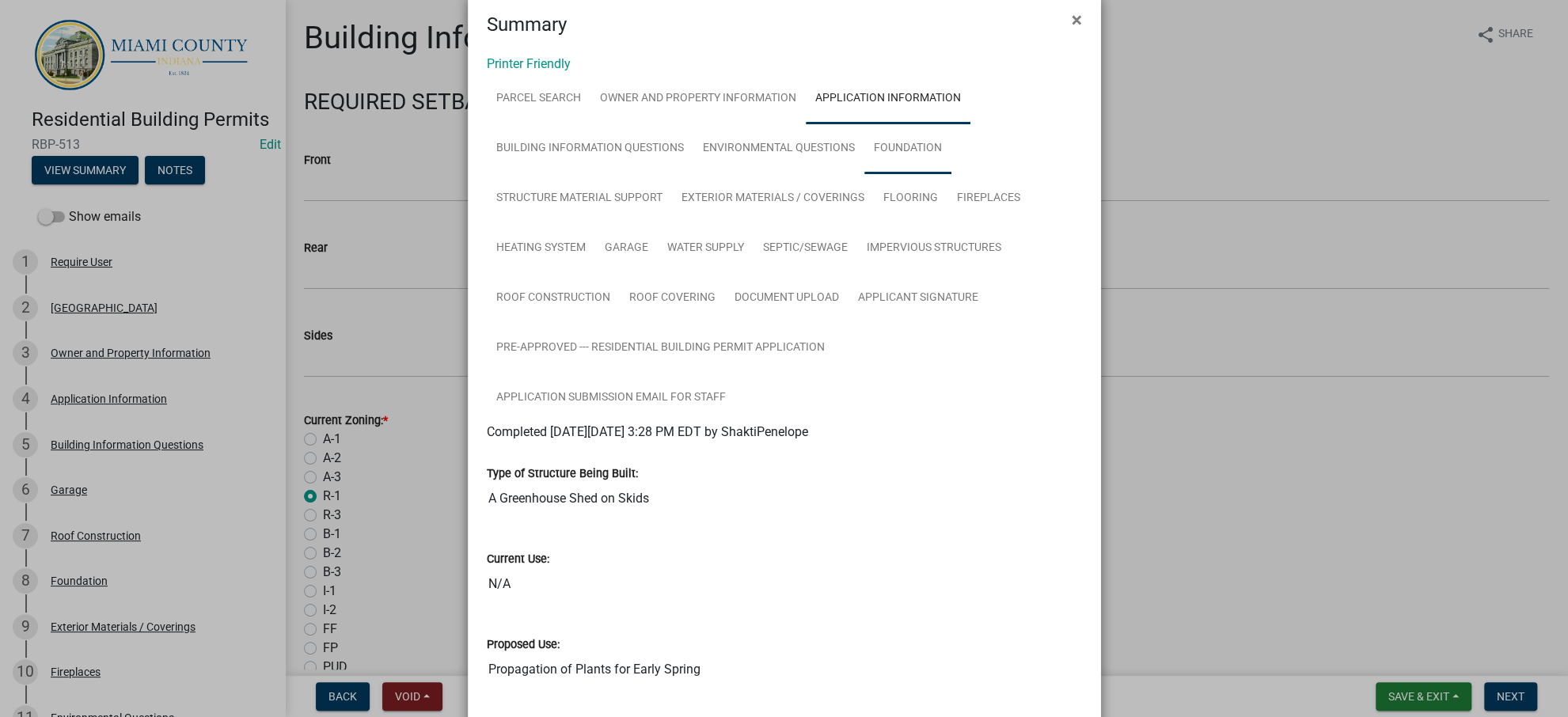
scroll to position [30, 0]
click at [864, 175] on link "Foundation" at bounding box center [907, 150] width 87 height 51
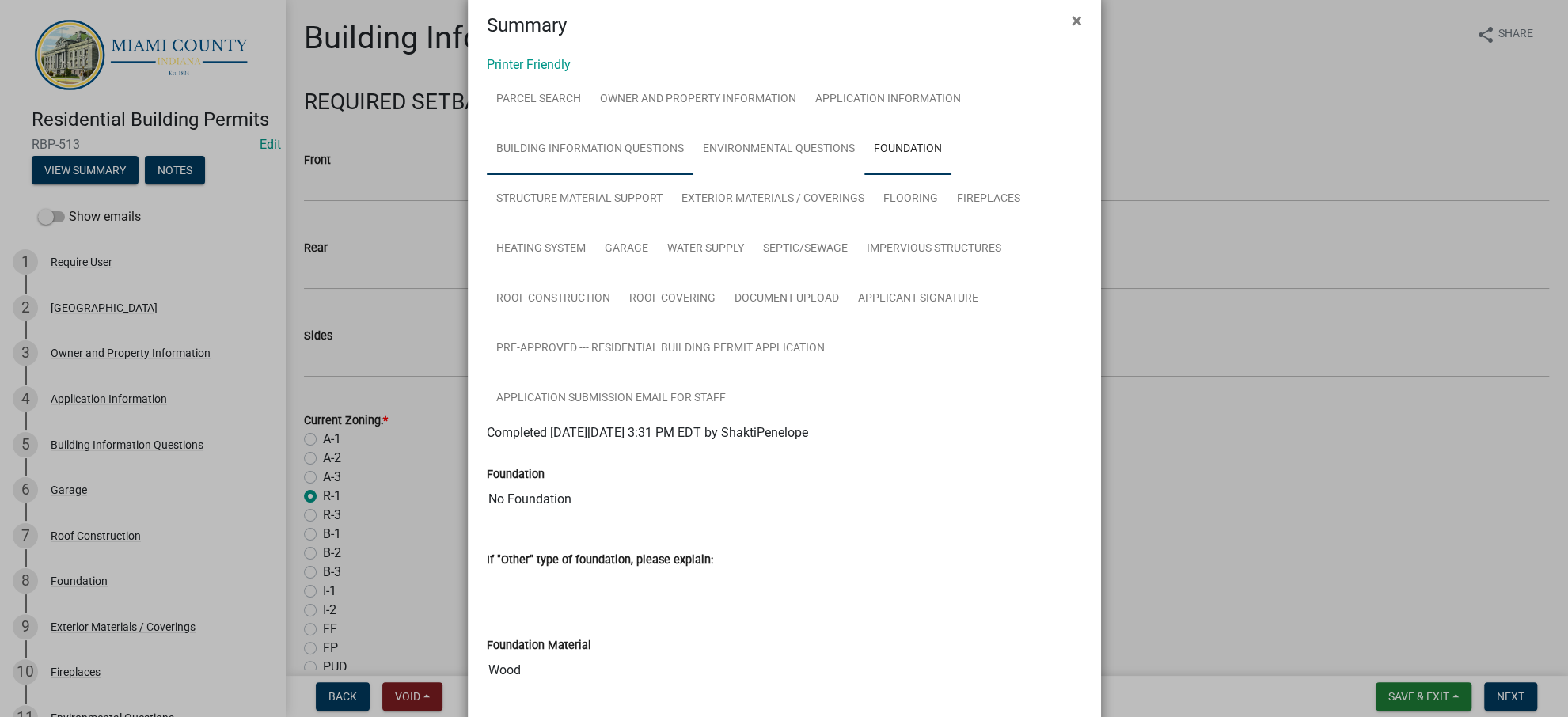
click at [694, 175] on link "Building Information Questions" at bounding box center [589, 150] width 206 height 51
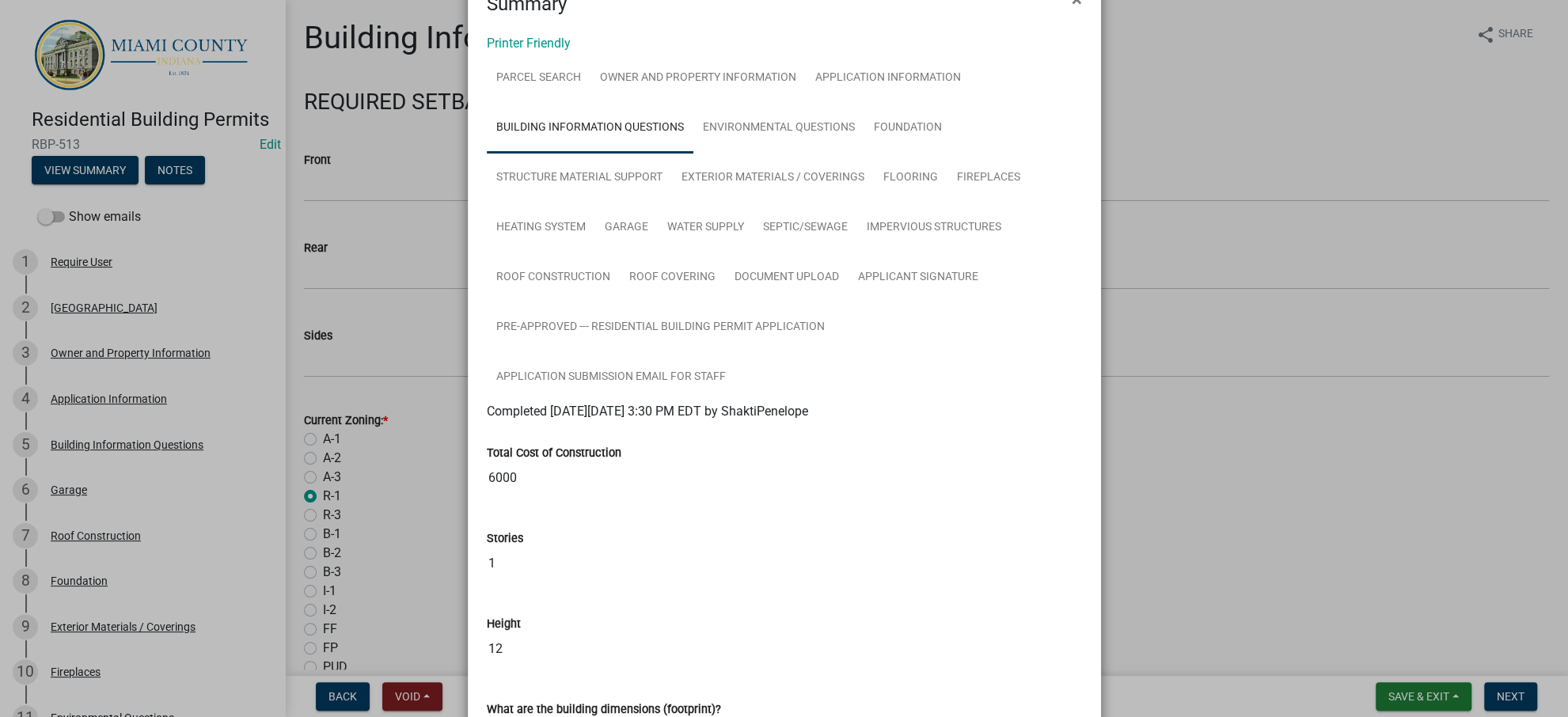
scroll to position [0, 0]
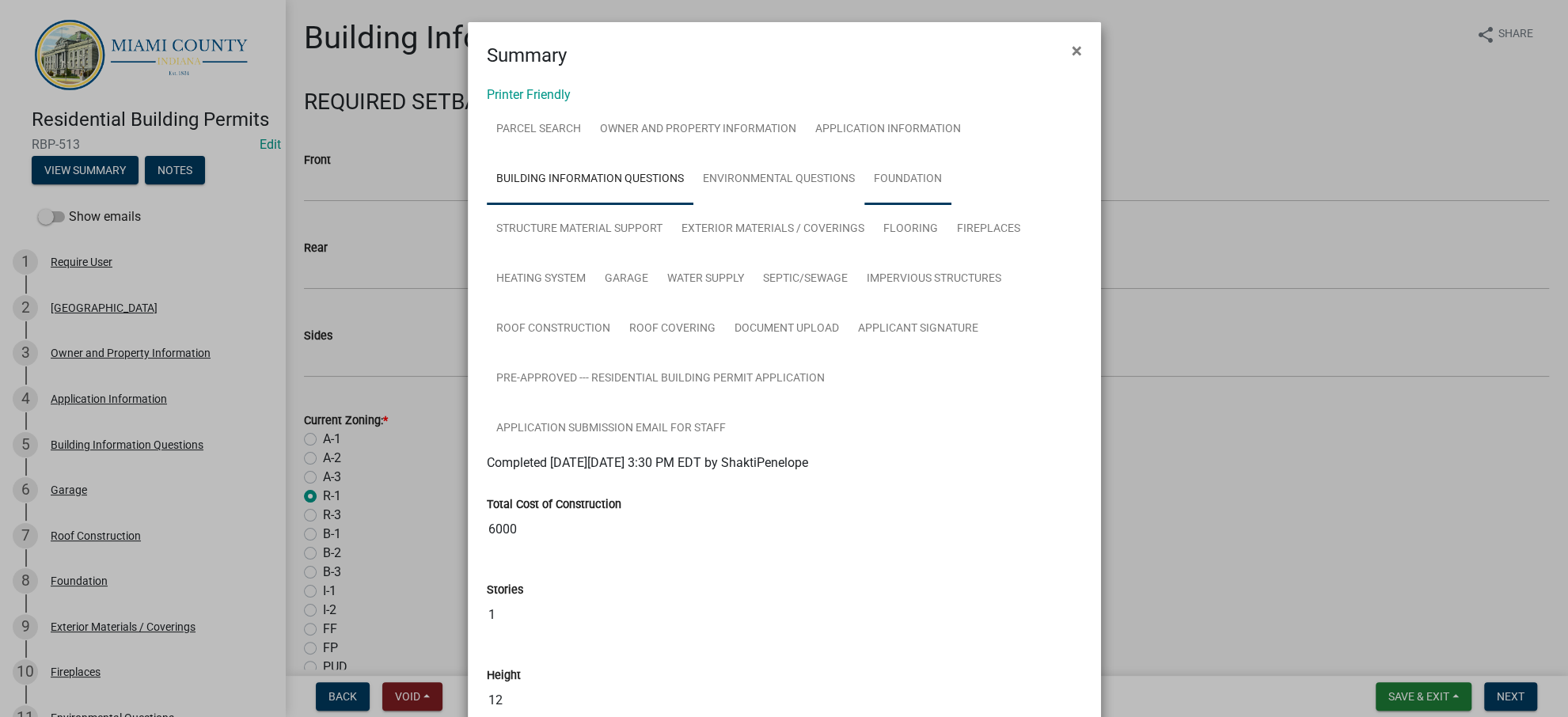
click at [864, 205] on link "Foundation" at bounding box center [907, 179] width 87 height 51
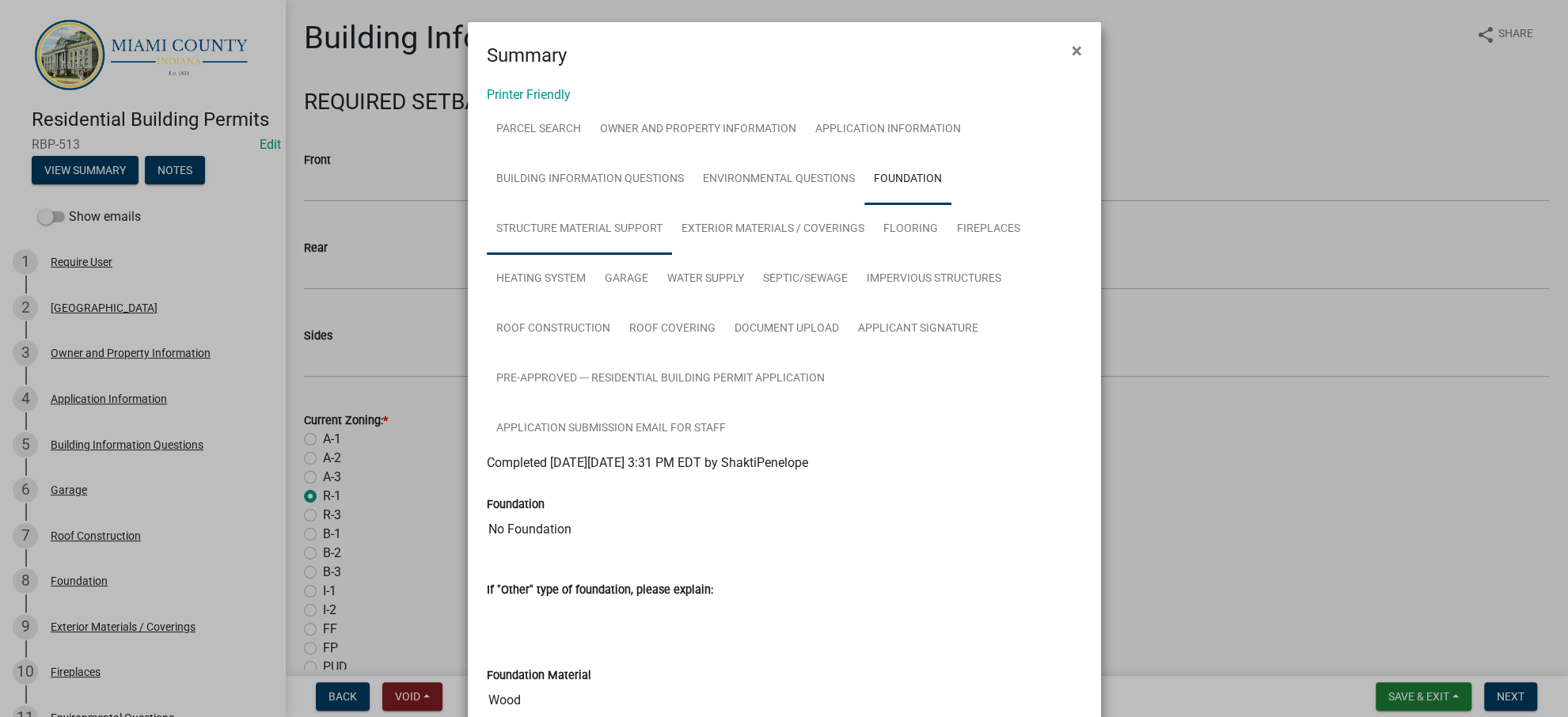
click at [672, 255] on link "Structure Material Support" at bounding box center [579, 229] width 185 height 51
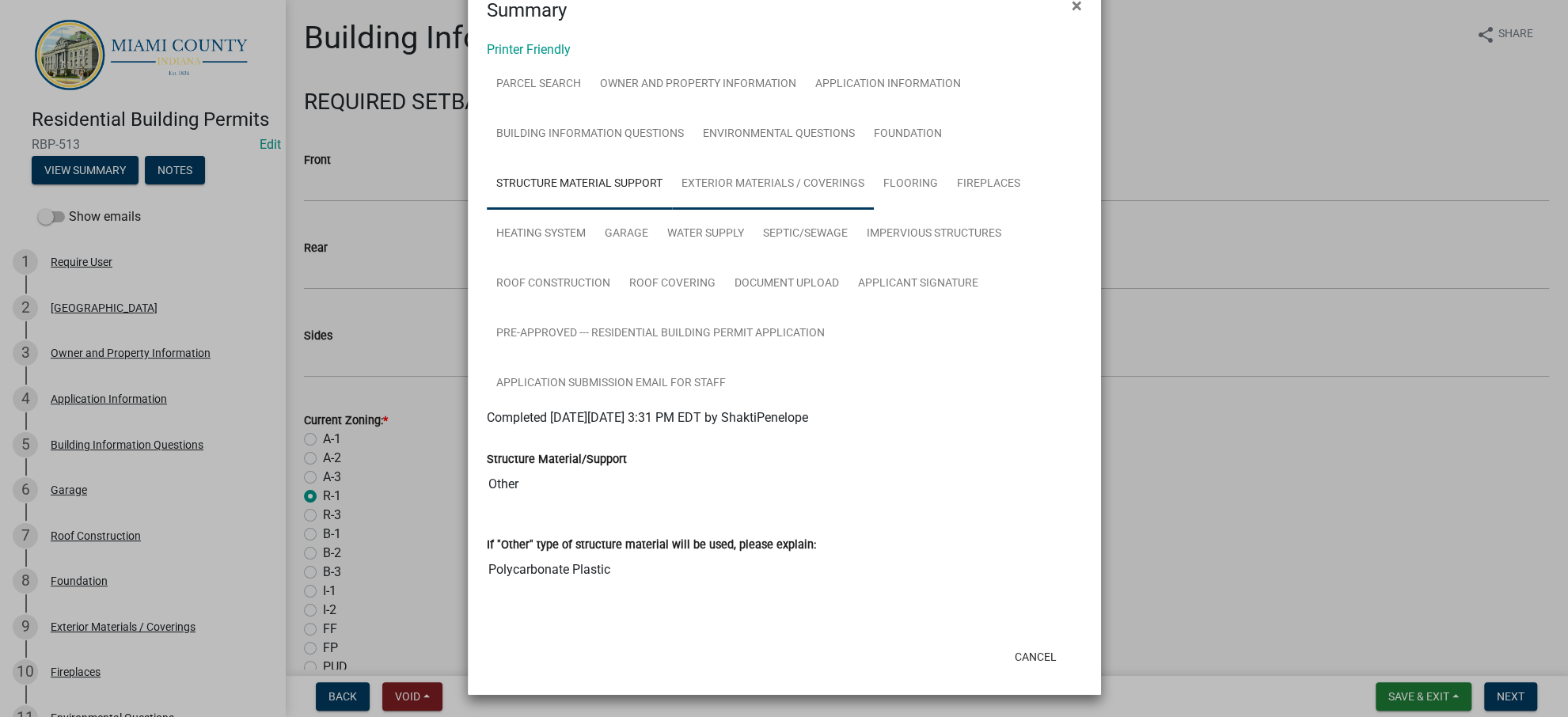
click at [672, 199] on link "Exterior Materials / Coverings" at bounding box center [773, 184] width 201 height 51
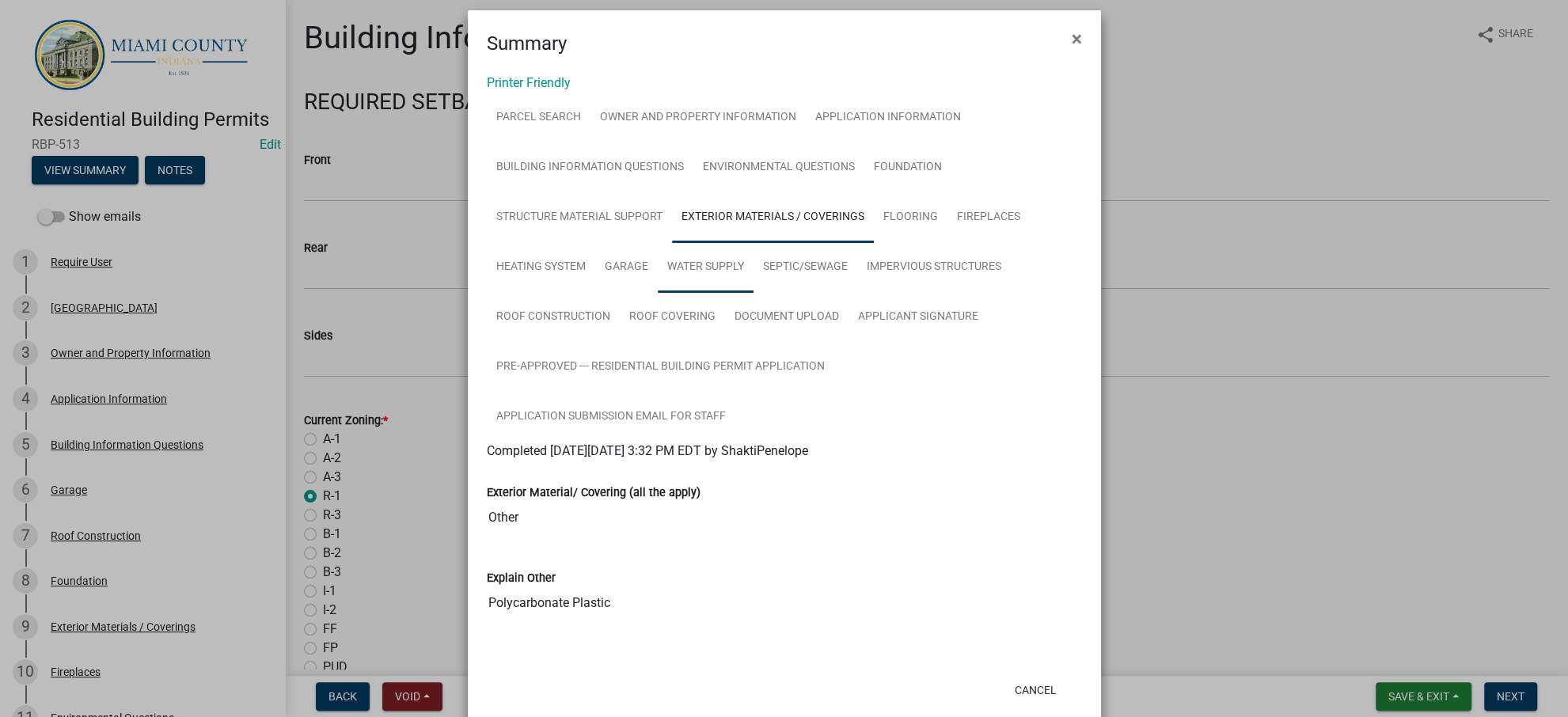
scroll to position [11, 0]
click at [874, 244] on link "Flooring" at bounding box center [911, 218] width 74 height 51
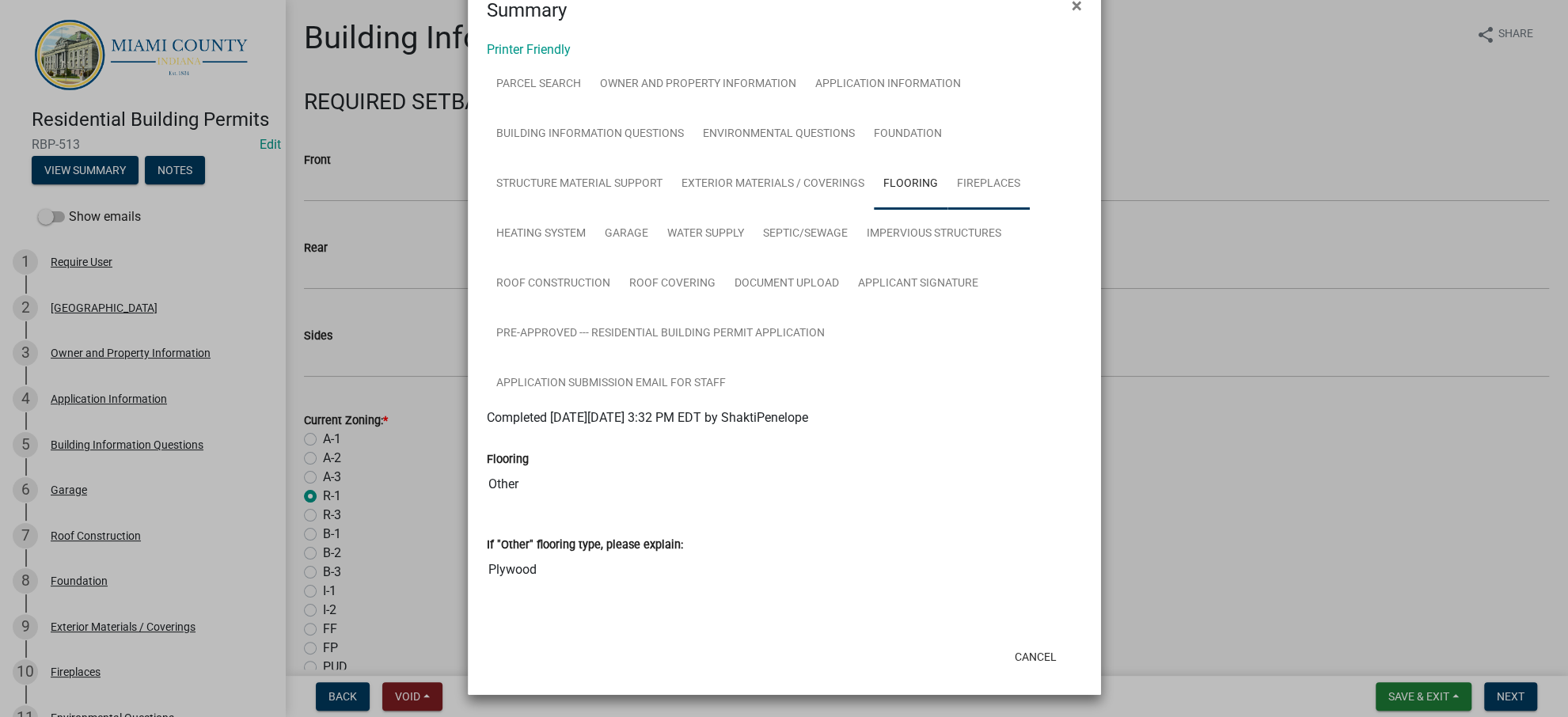
scroll to position [327, 0]
click at [947, 160] on link "Fireplaces" at bounding box center [988, 184] width 83 height 51
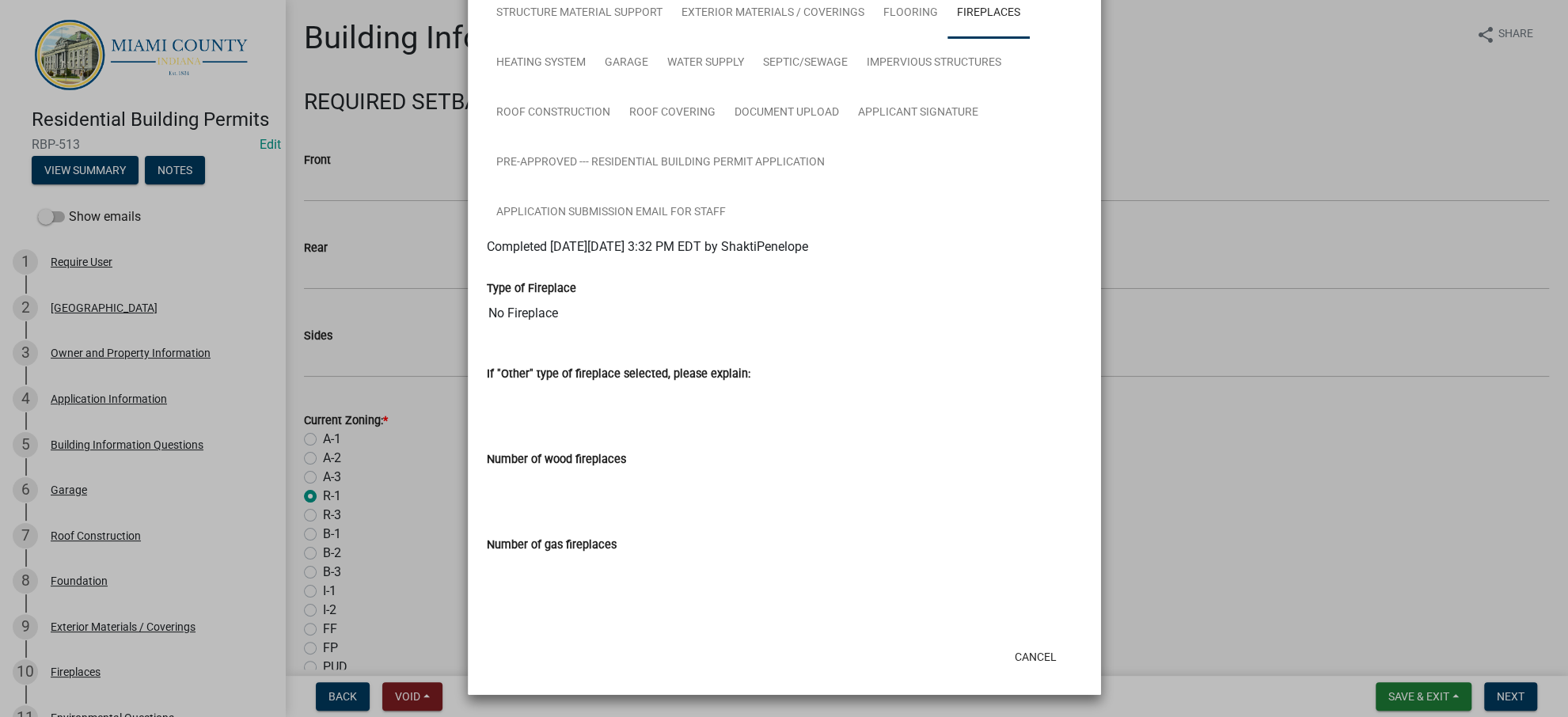
scroll to position [376, 0]
click at [848, 88] on link "Document Upload" at bounding box center [786, 113] width 124 height 51
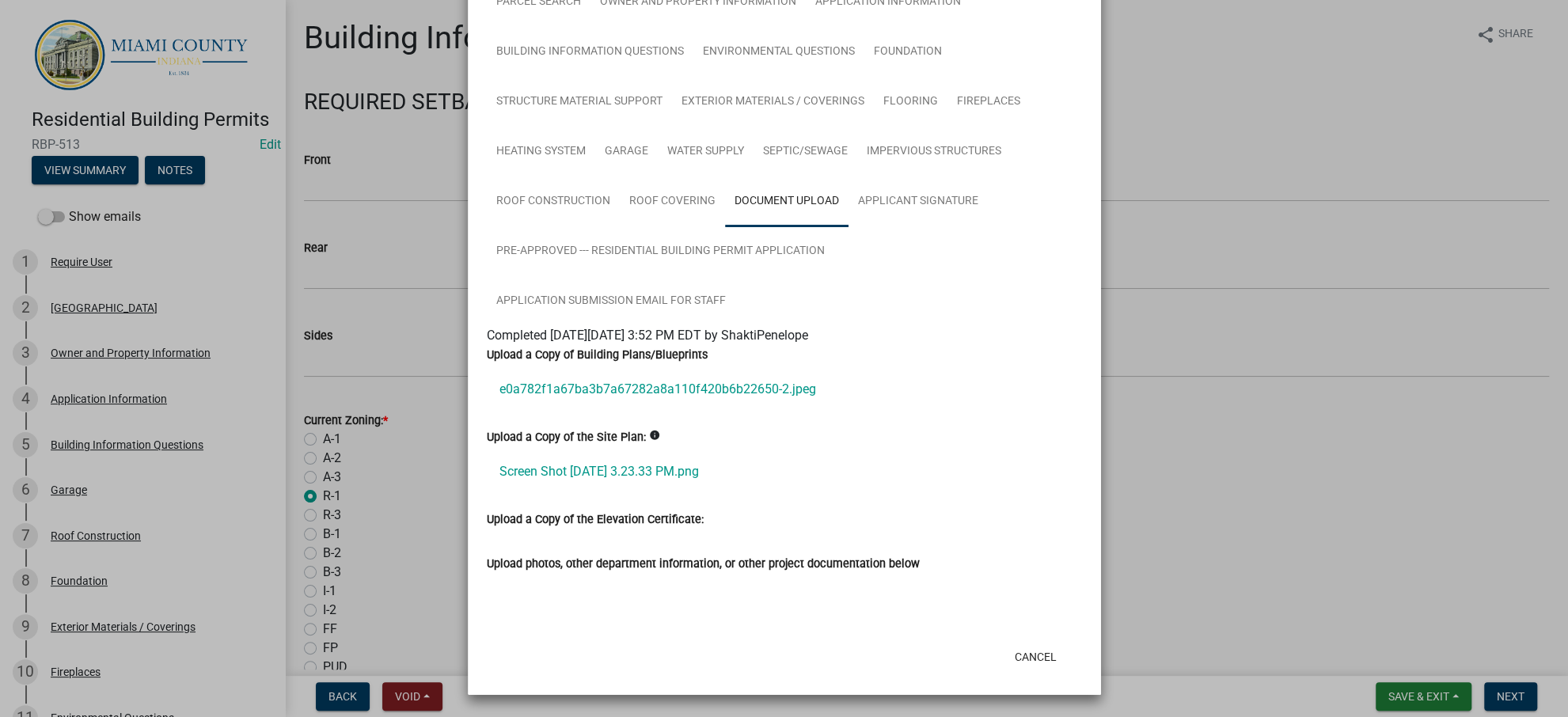
scroll to position [449, 0]
